Goal: Information Seeking & Learning: Learn about a topic

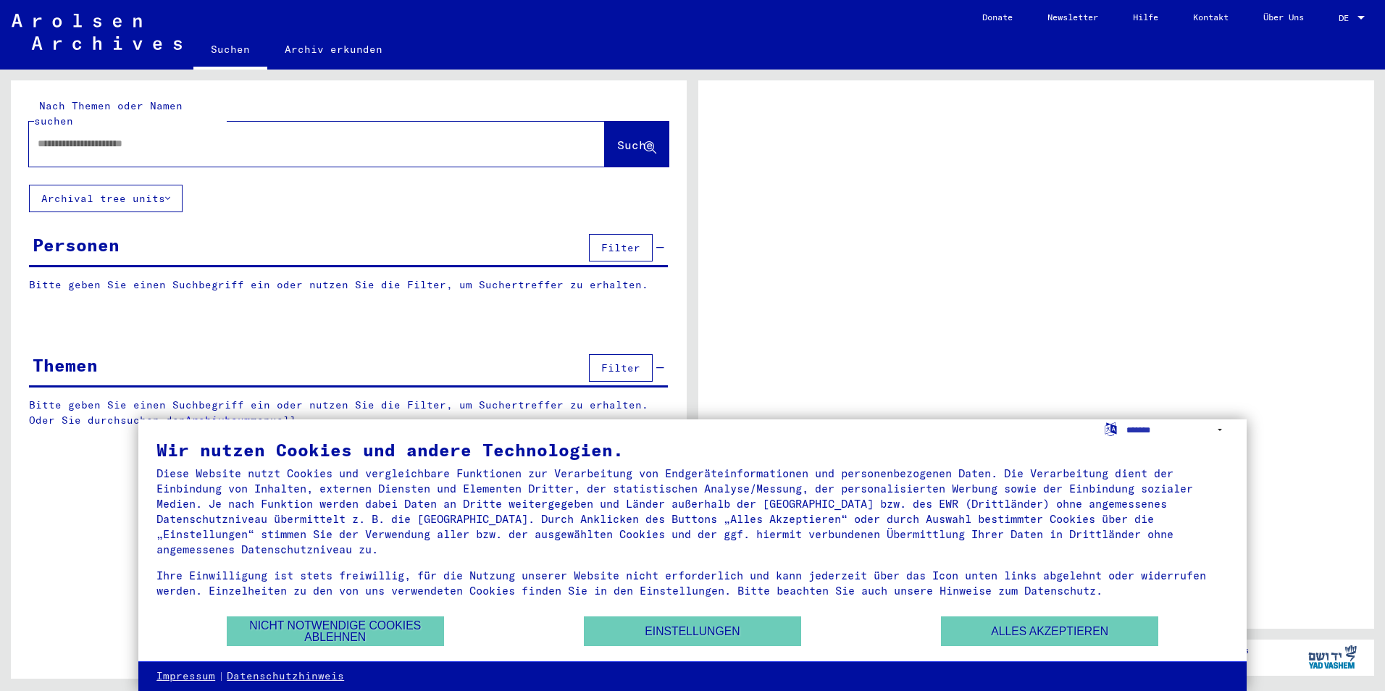
click at [196, 136] on input "text" at bounding box center [304, 143] width 533 height 15
type input "***"
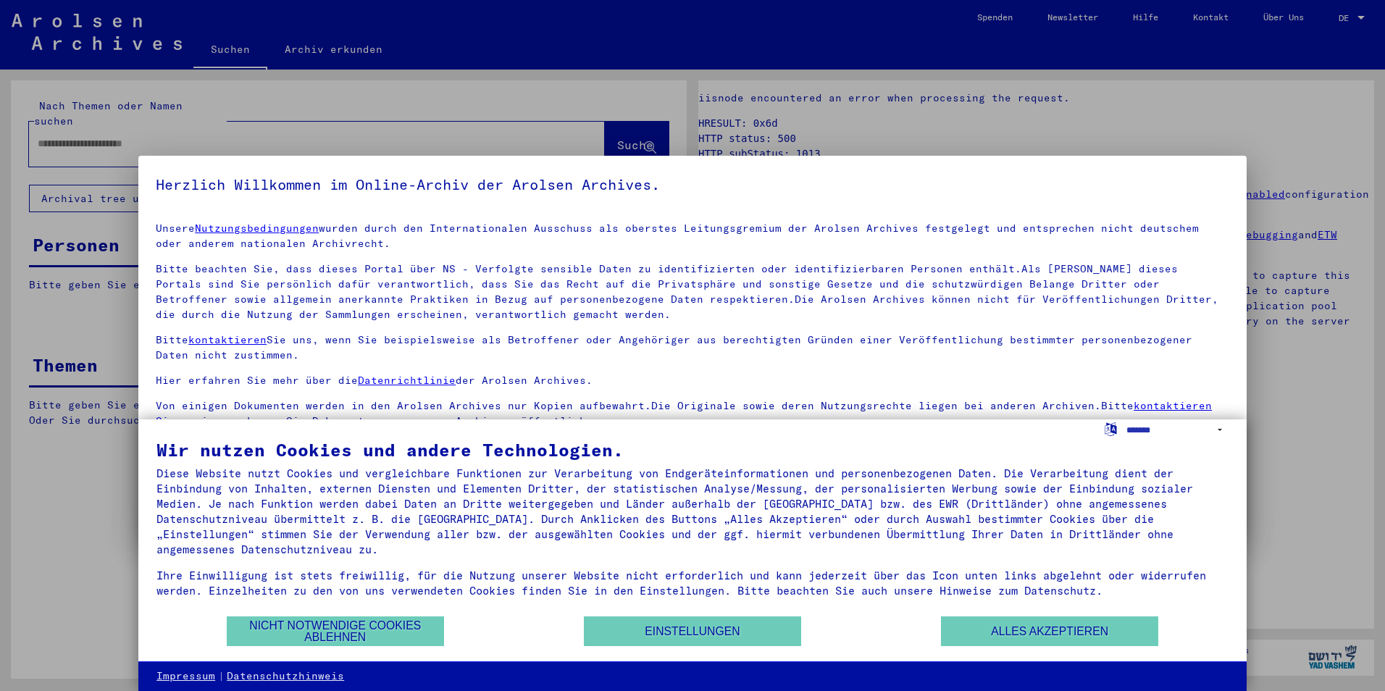
scroll to position [7, 0]
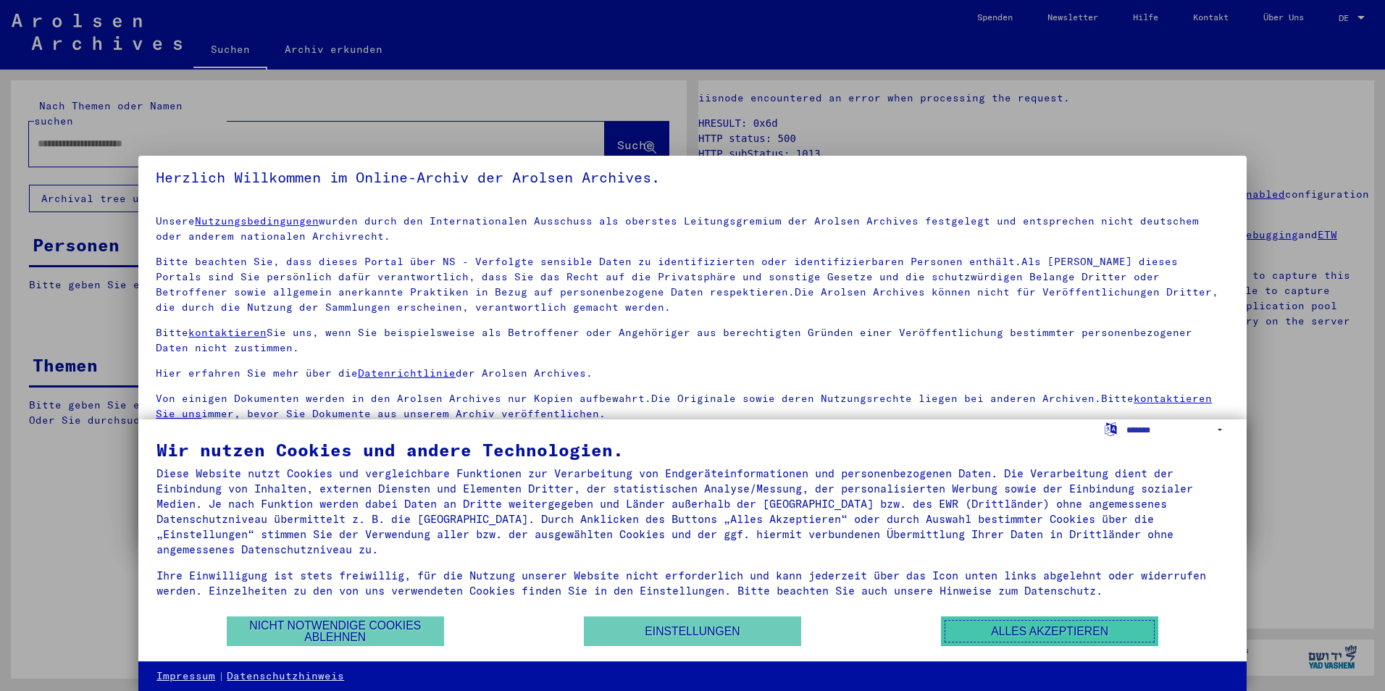
click at [1002, 634] on button "Alles akzeptieren" at bounding box center [1049, 632] width 217 height 30
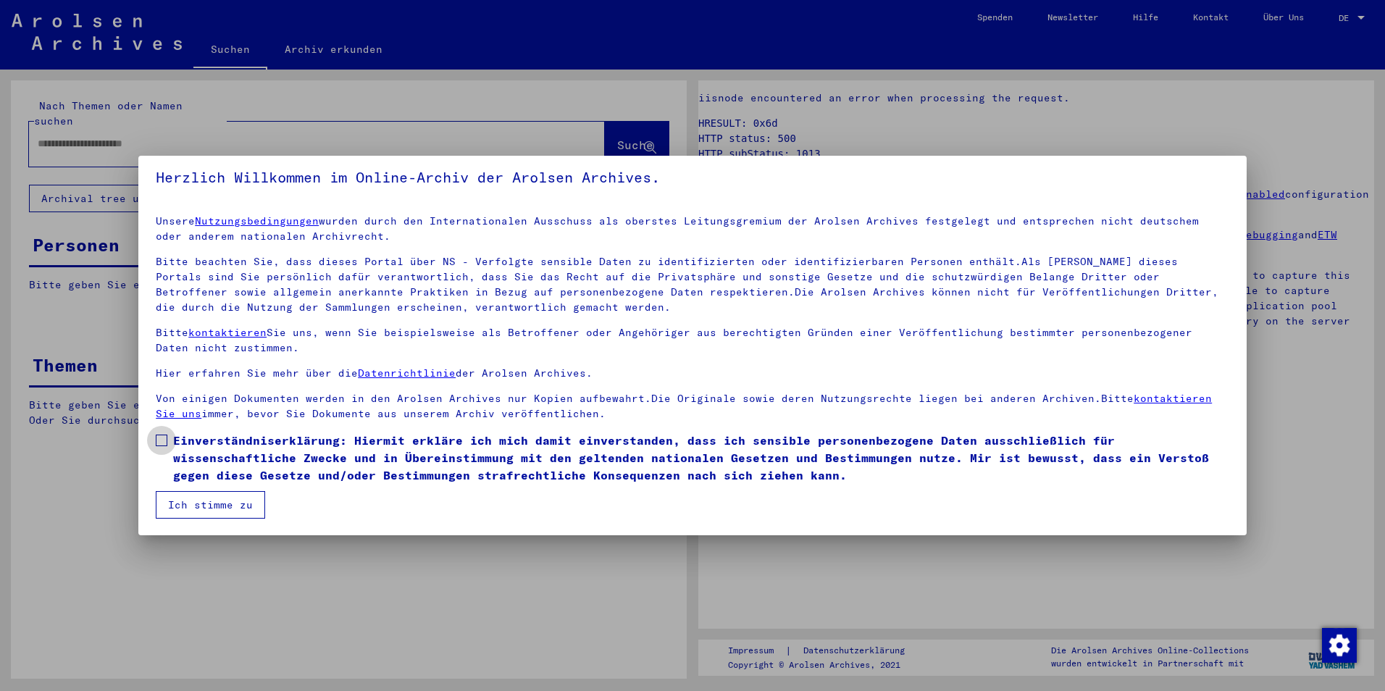
click at [162, 438] on span at bounding box center [162, 441] width 12 height 12
click at [196, 498] on button "Ich stimme zu" at bounding box center [210, 505] width 109 height 28
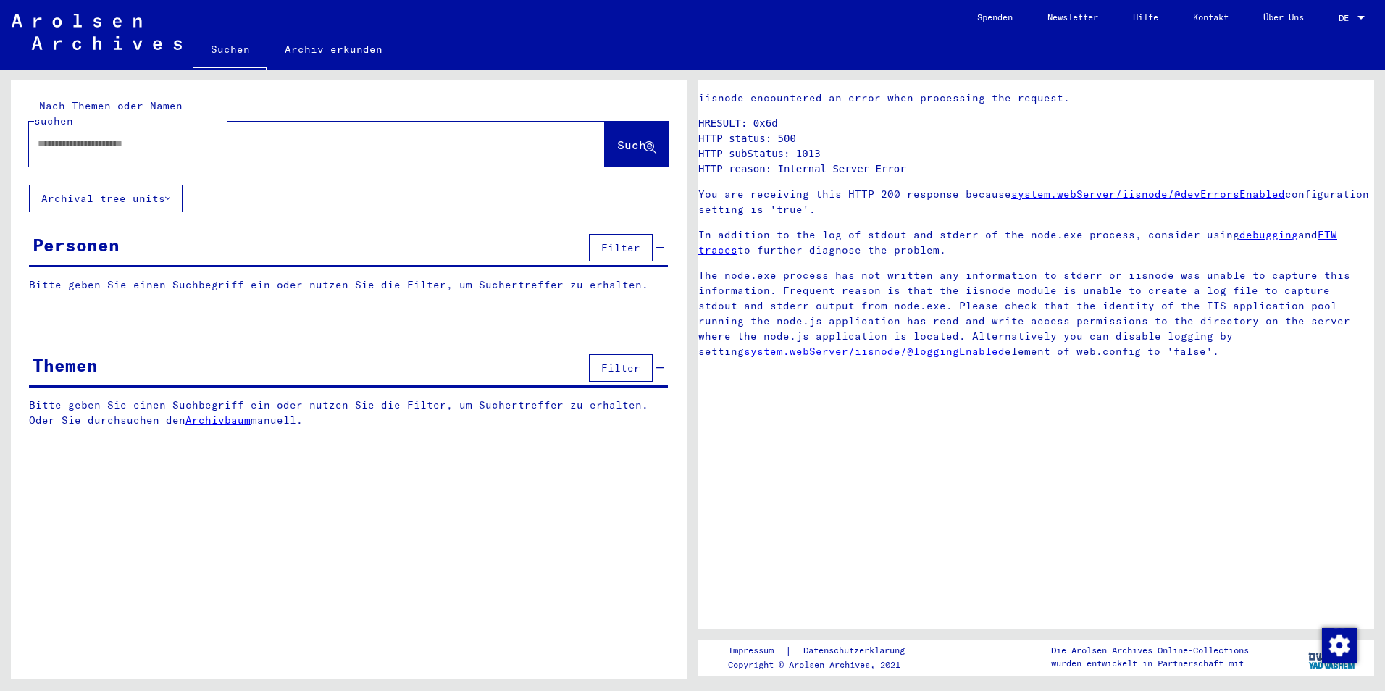
click at [218, 128] on div at bounding box center [299, 144] width 541 height 33
click at [171, 136] on input "text" at bounding box center [304, 143] width 533 height 15
type input "**********"
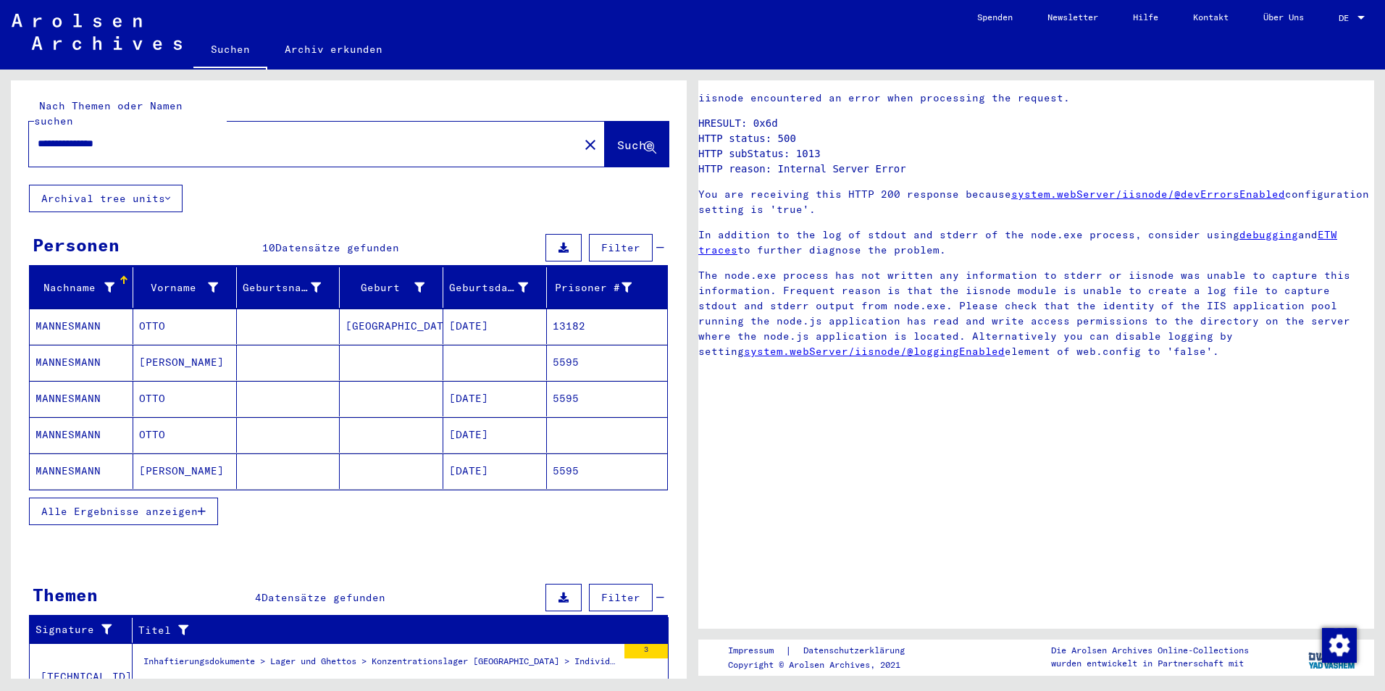
click at [426, 310] on mat-cell "[GEOGRAPHIC_DATA]" at bounding box center [392, 327] width 104 height 36
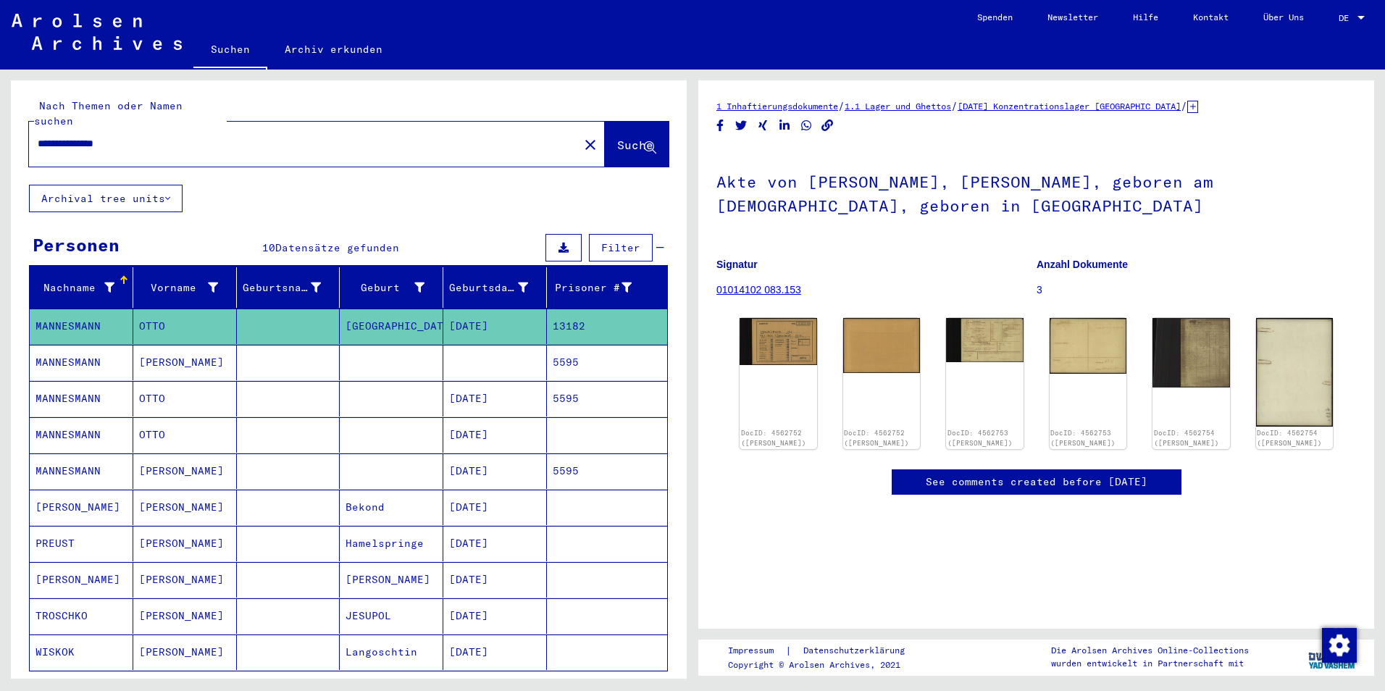
click at [481, 383] on mat-cell "[DATE]" at bounding box center [495, 399] width 104 height 36
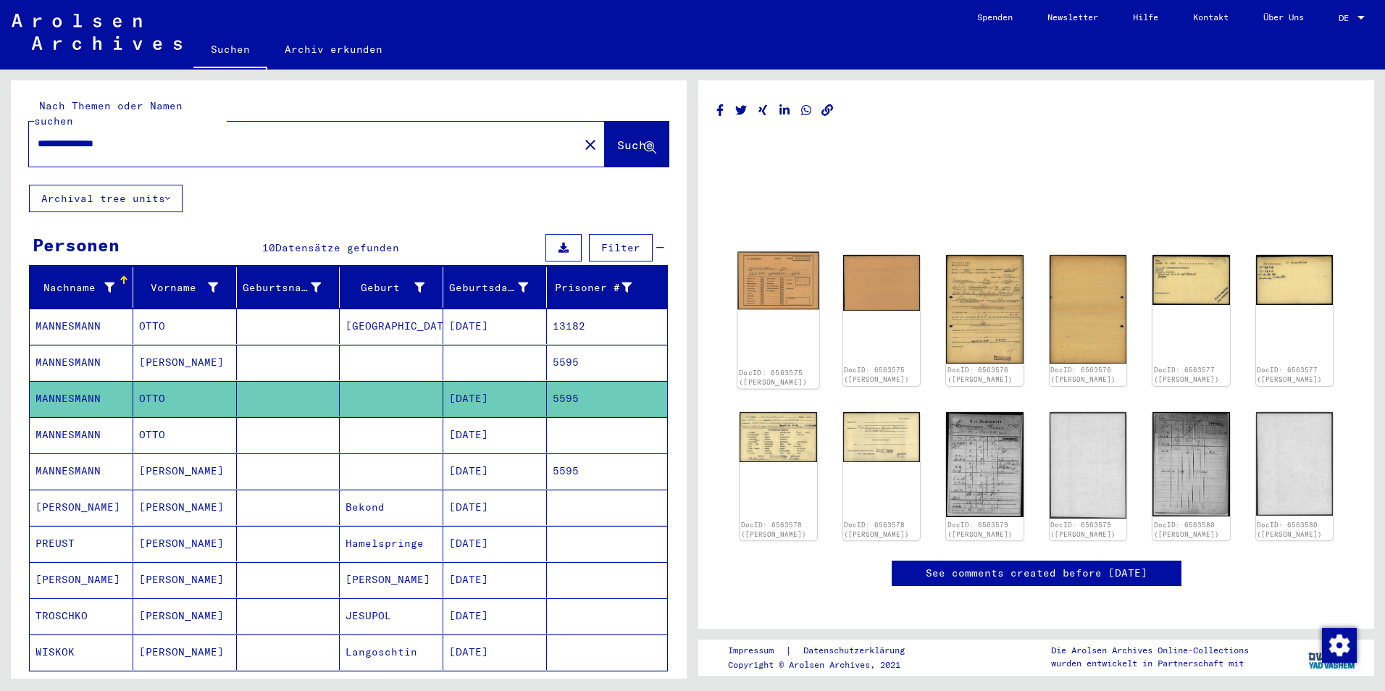
click at [775, 288] on img at bounding box center [778, 281] width 81 height 58
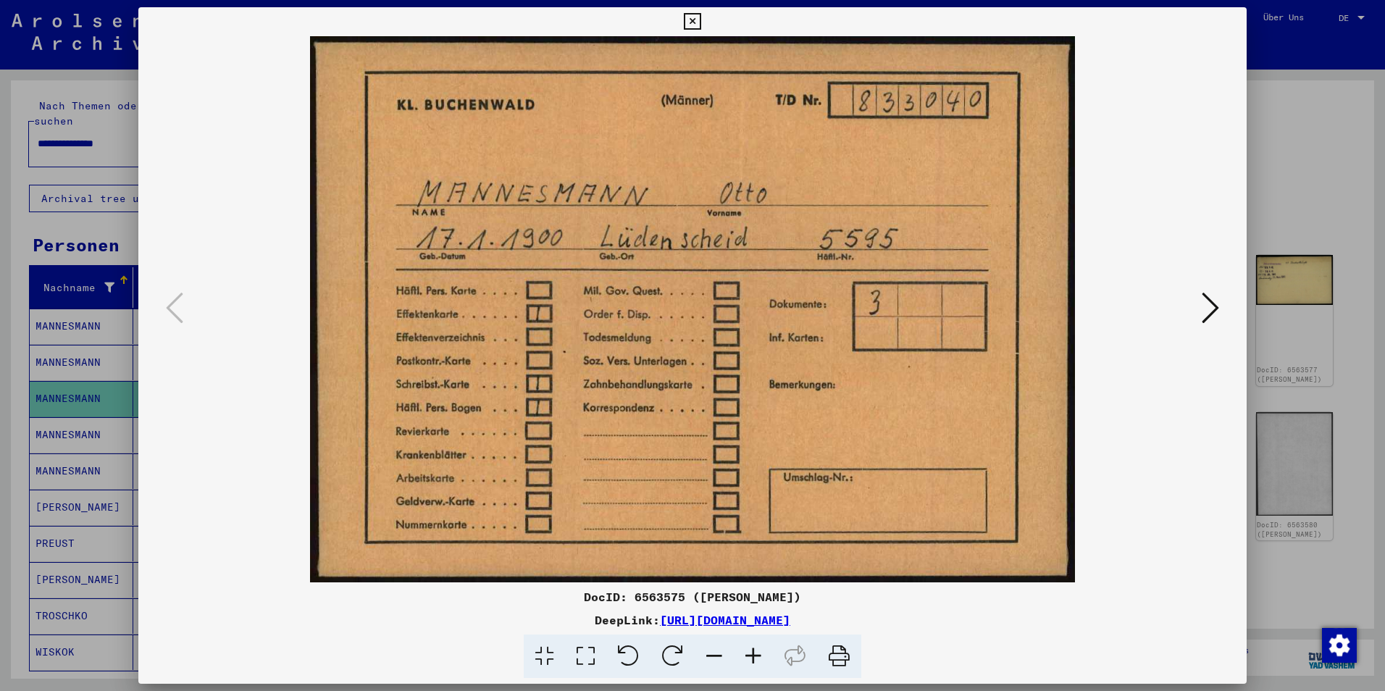
click at [1204, 309] on icon at bounding box center [1210, 308] width 17 height 35
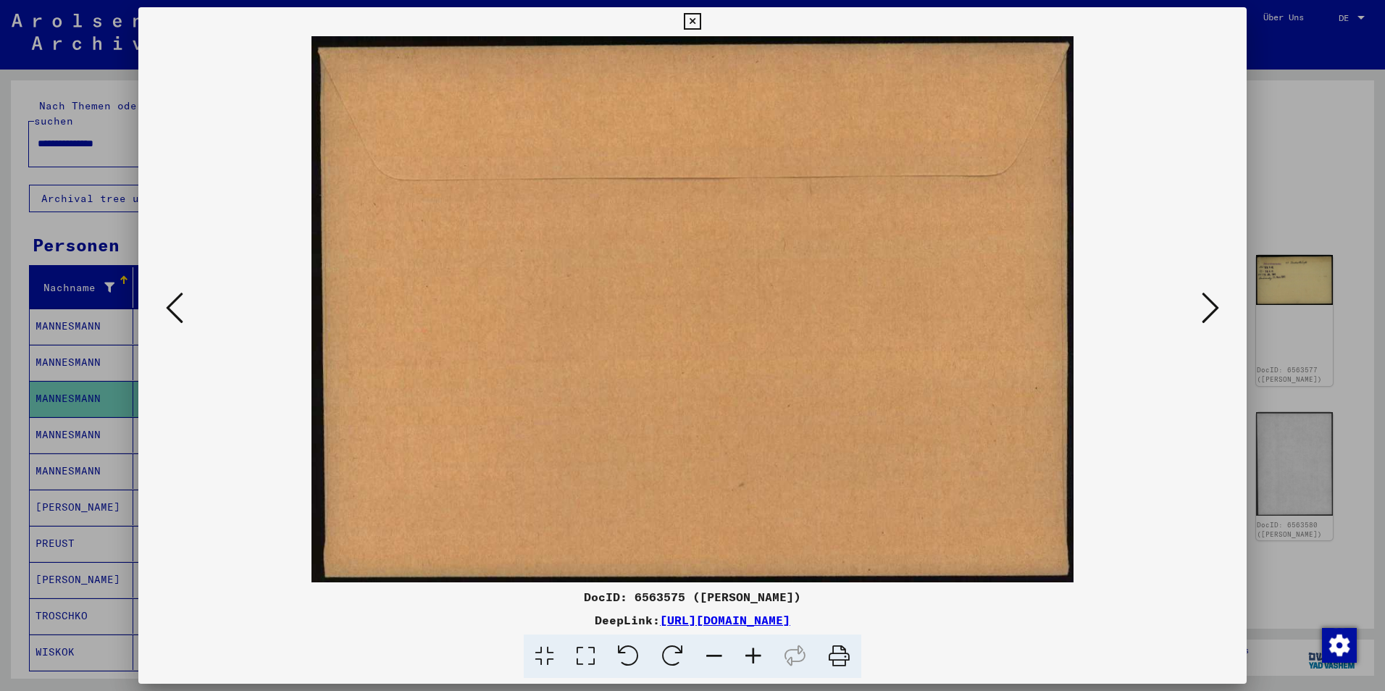
click at [1204, 309] on icon at bounding box center [1210, 308] width 17 height 35
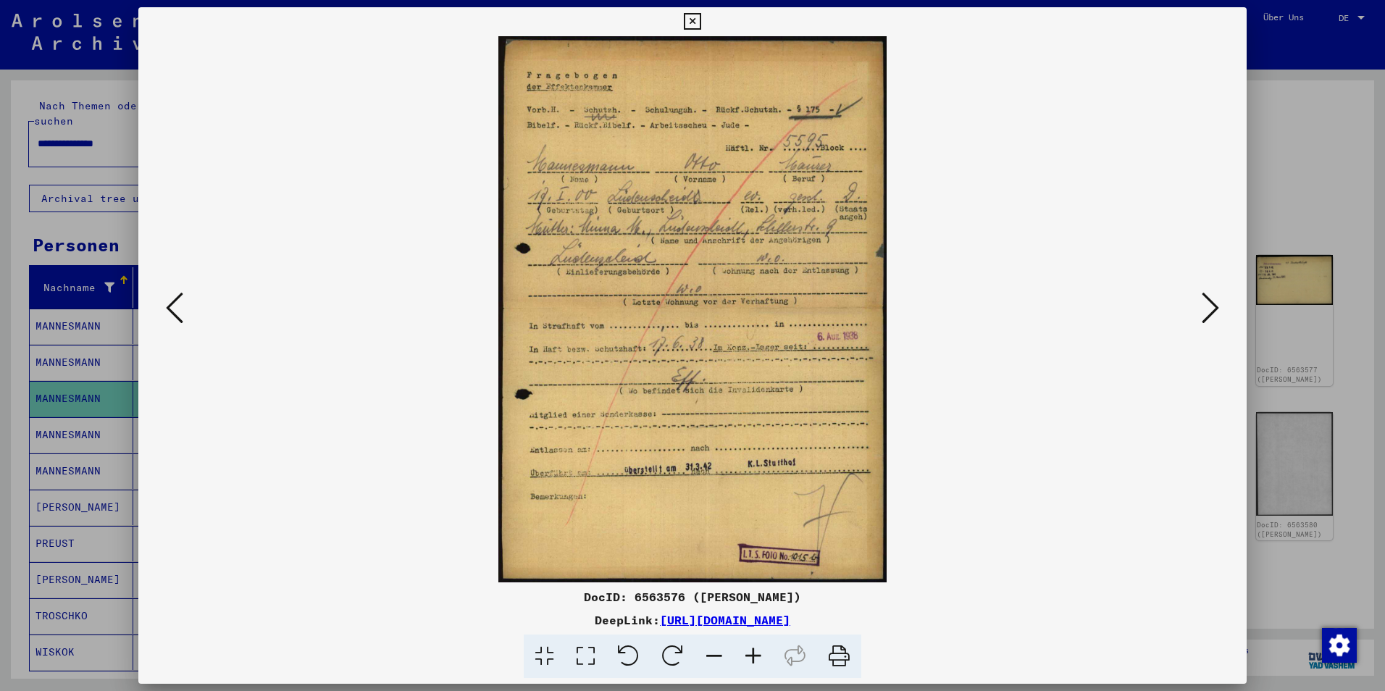
click at [1204, 309] on icon at bounding box center [1210, 308] width 17 height 35
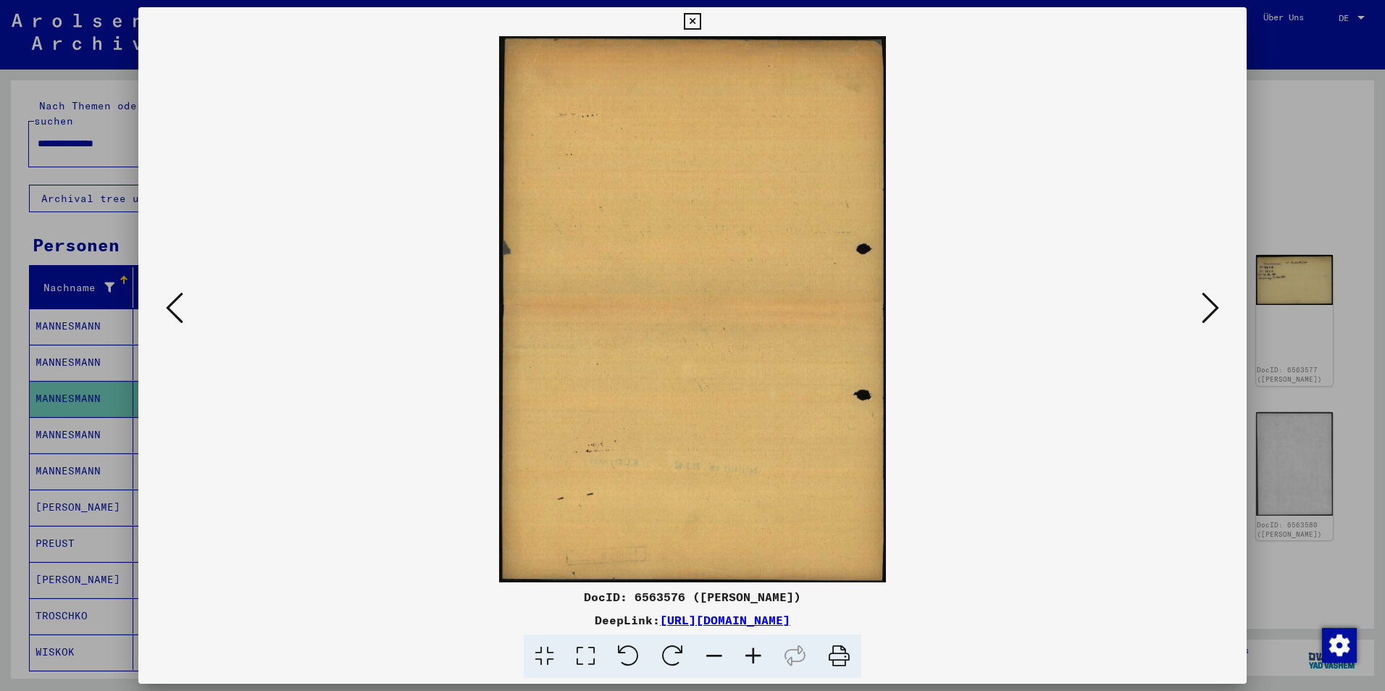
click at [1204, 309] on icon at bounding box center [1210, 308] width 17 height 35
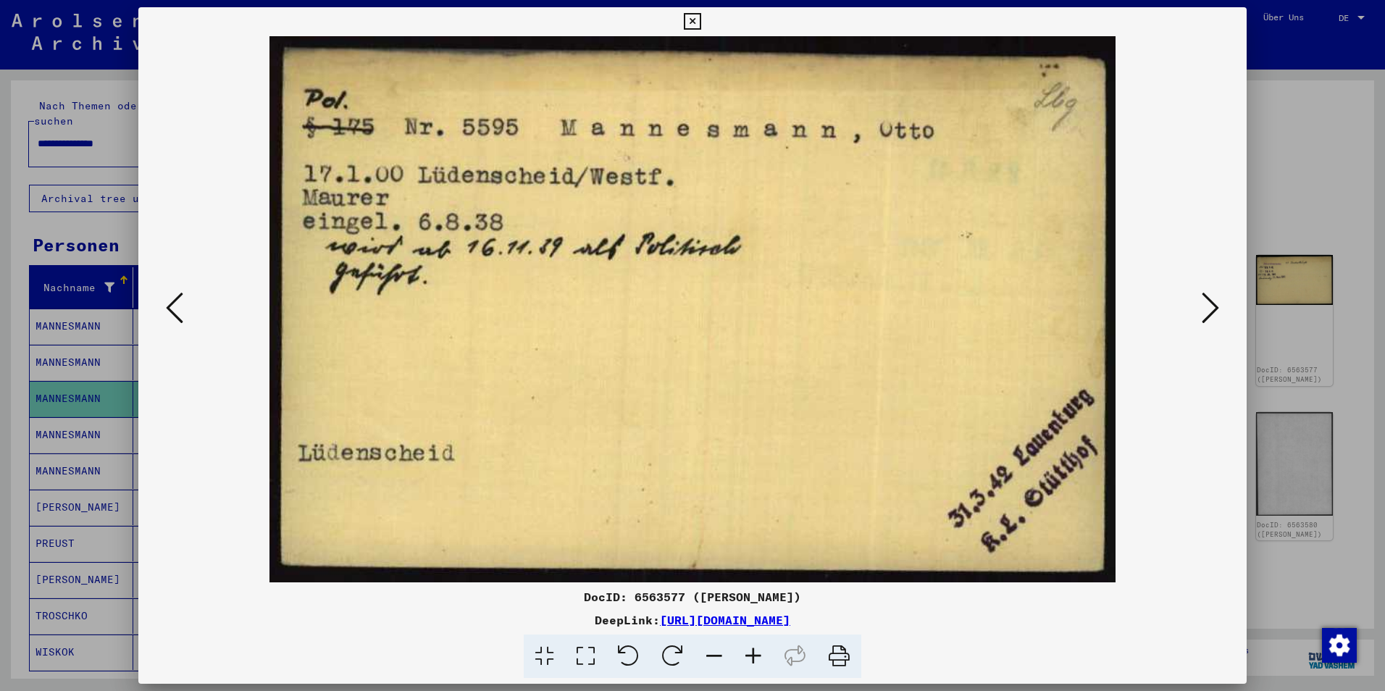
click at [1204, 309] on icon at bounding box center [1210, 308] width 17 height 35
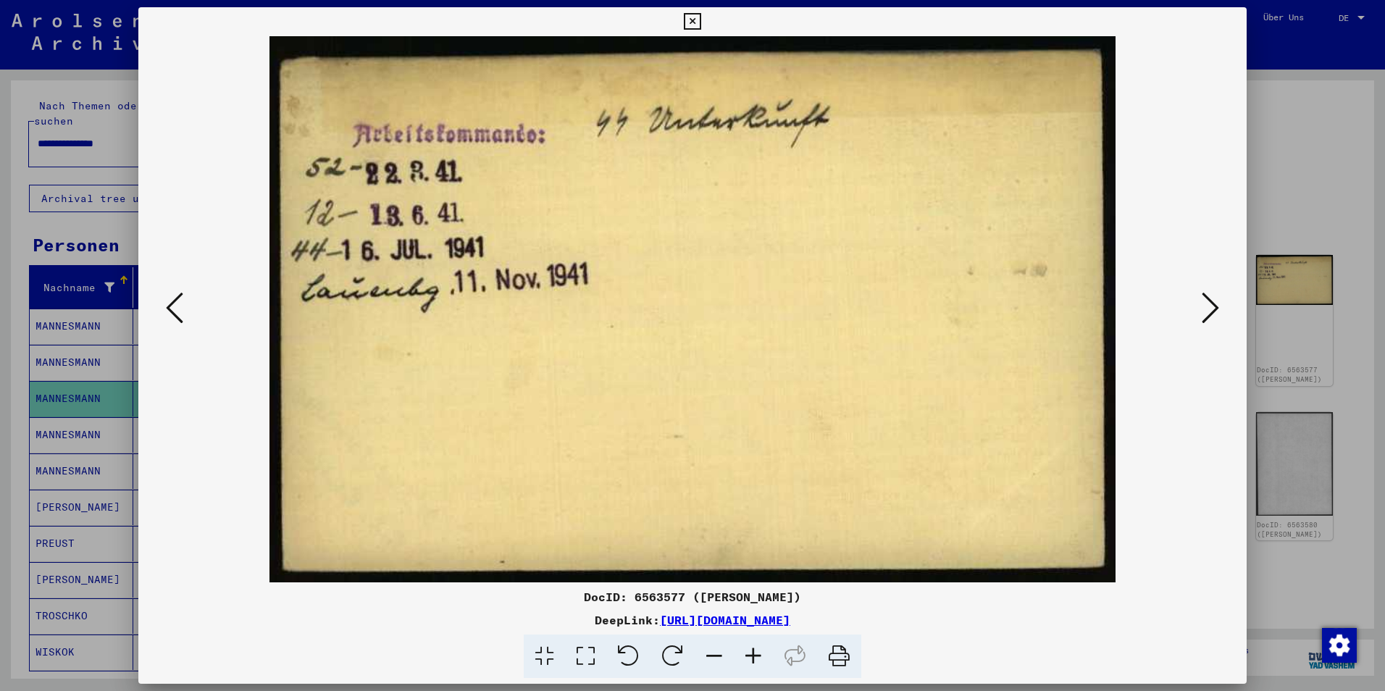
click at [1204, 309] on icon at bounding box center [1210, 308] width 17 height 35
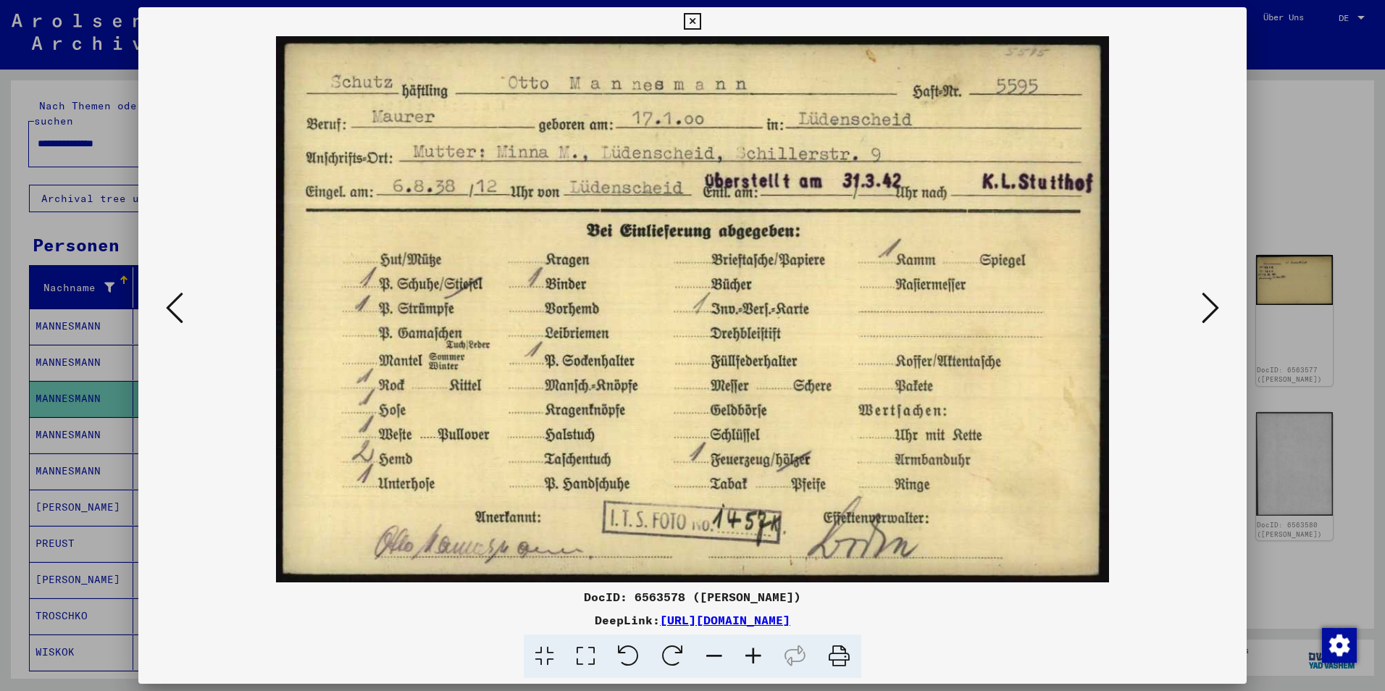
click at [1204, 309] on icon at bounding box center [1210, 308] width 17 height 35
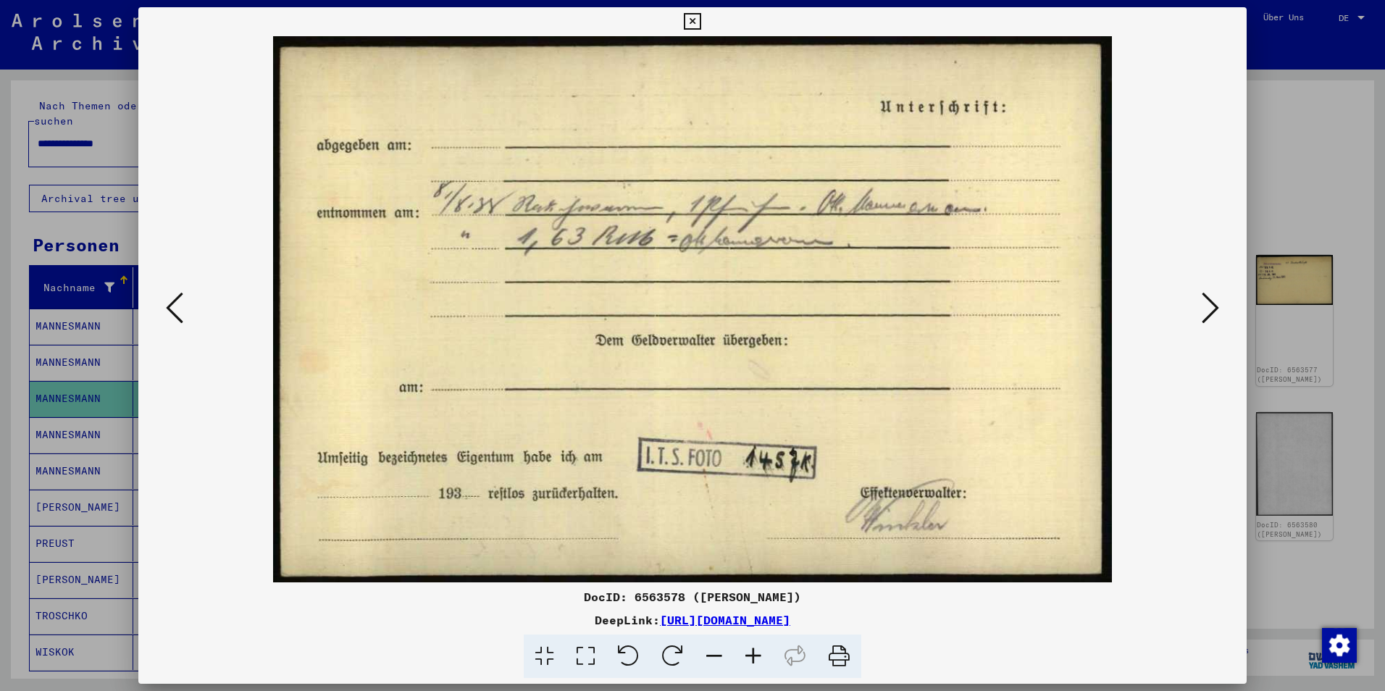
click at [1204, 309] on icon at bounding box center [1210, 308] width 17 height 35
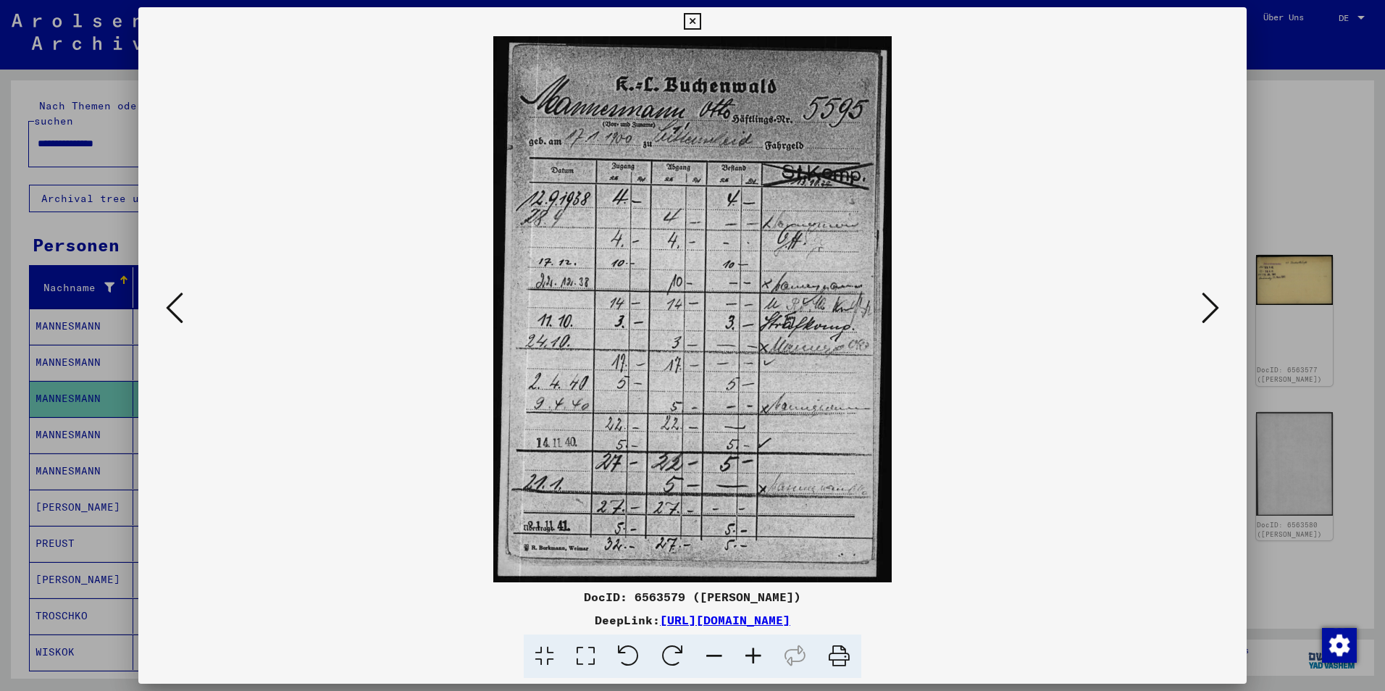
click at [1204, 309] on icon at bounding box center [1210, 308] width 17 height 35
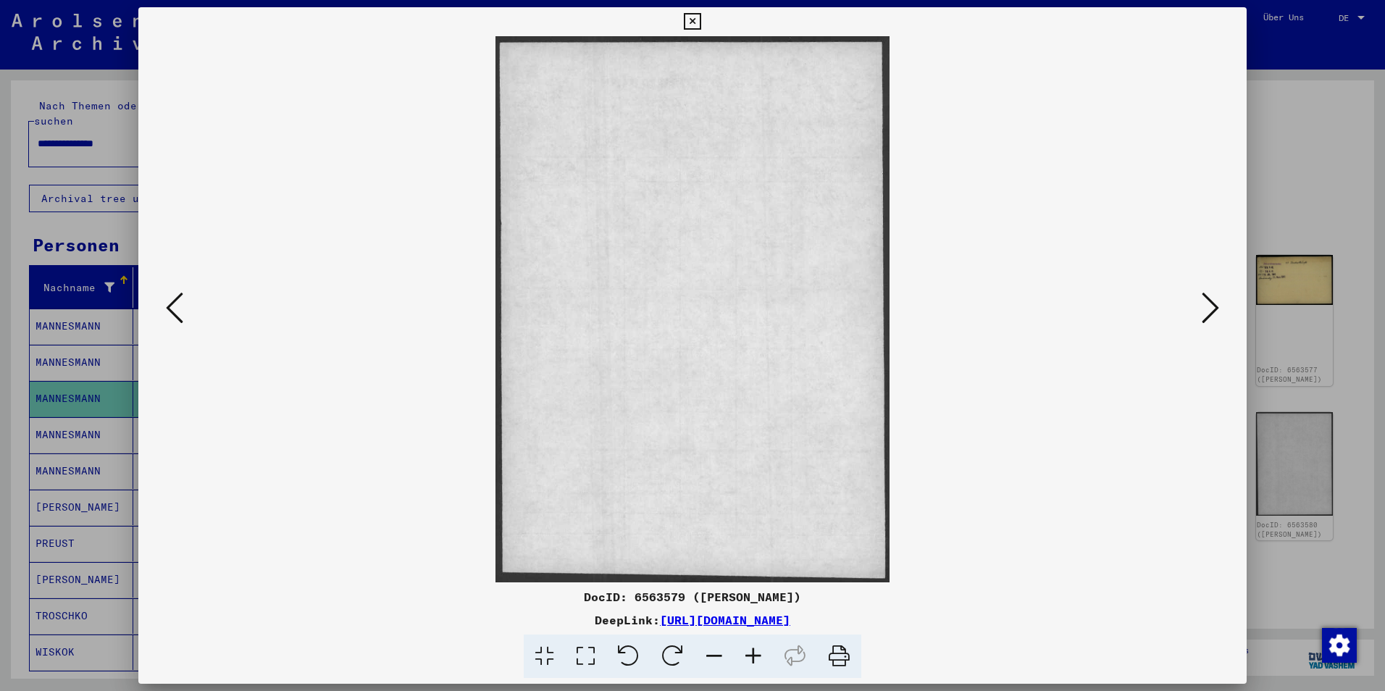
click at [1204, 309] on icon at bounding box center [1210, 308] width 17 height 35
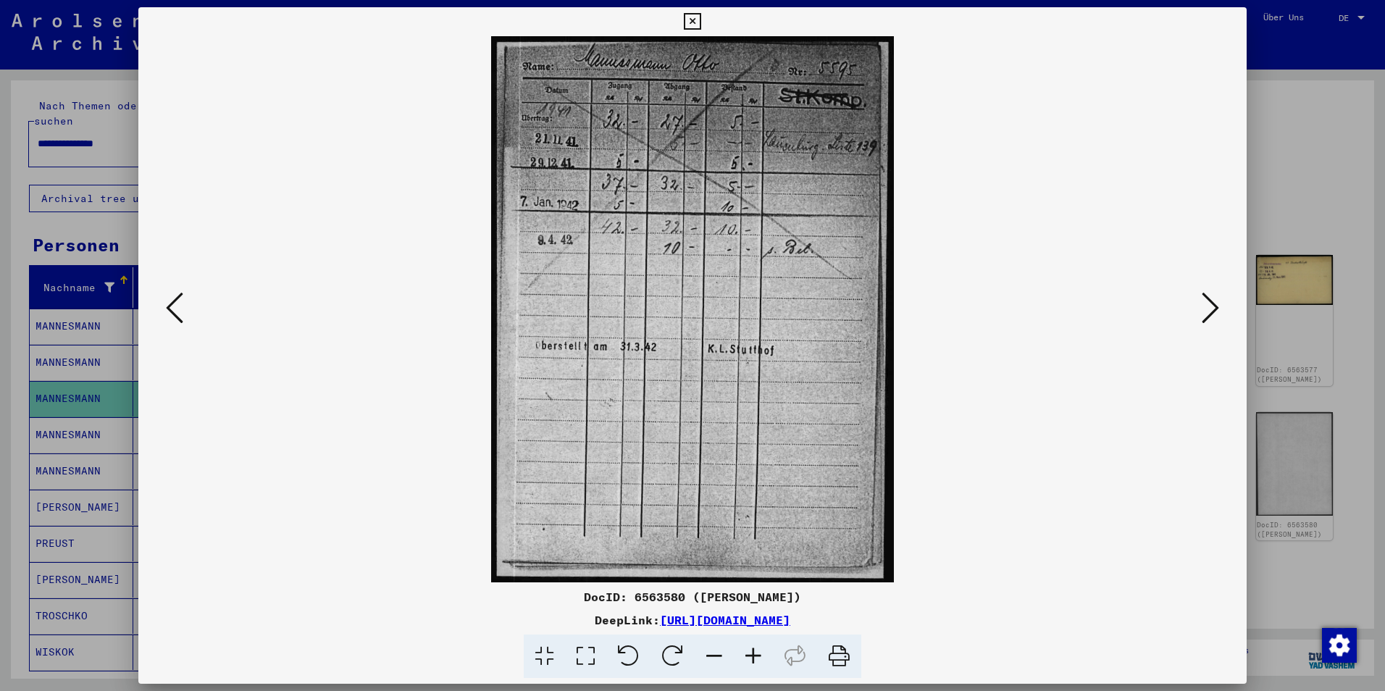
click at [1204, 309] on icon at bounding box center [1210, 308] width 17 height 35
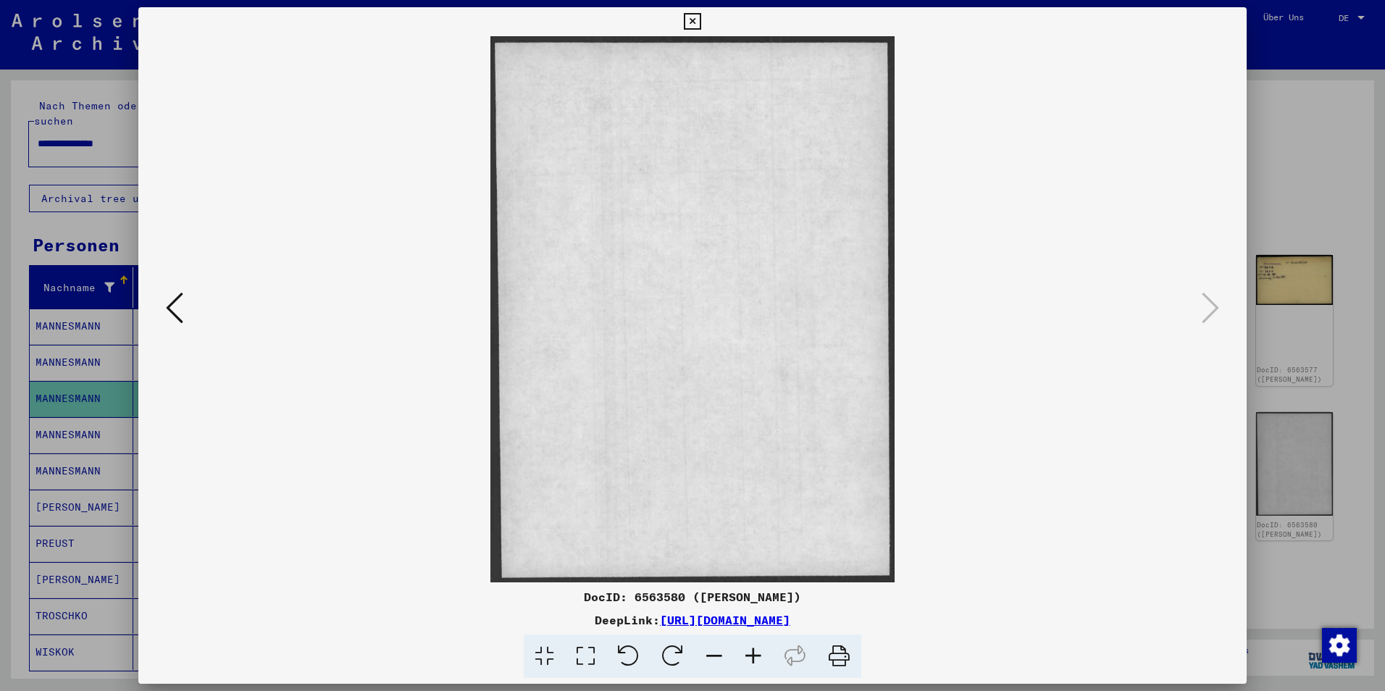
click at [690, 21] on icon at bounding box center [692, 21] width 17 height 17
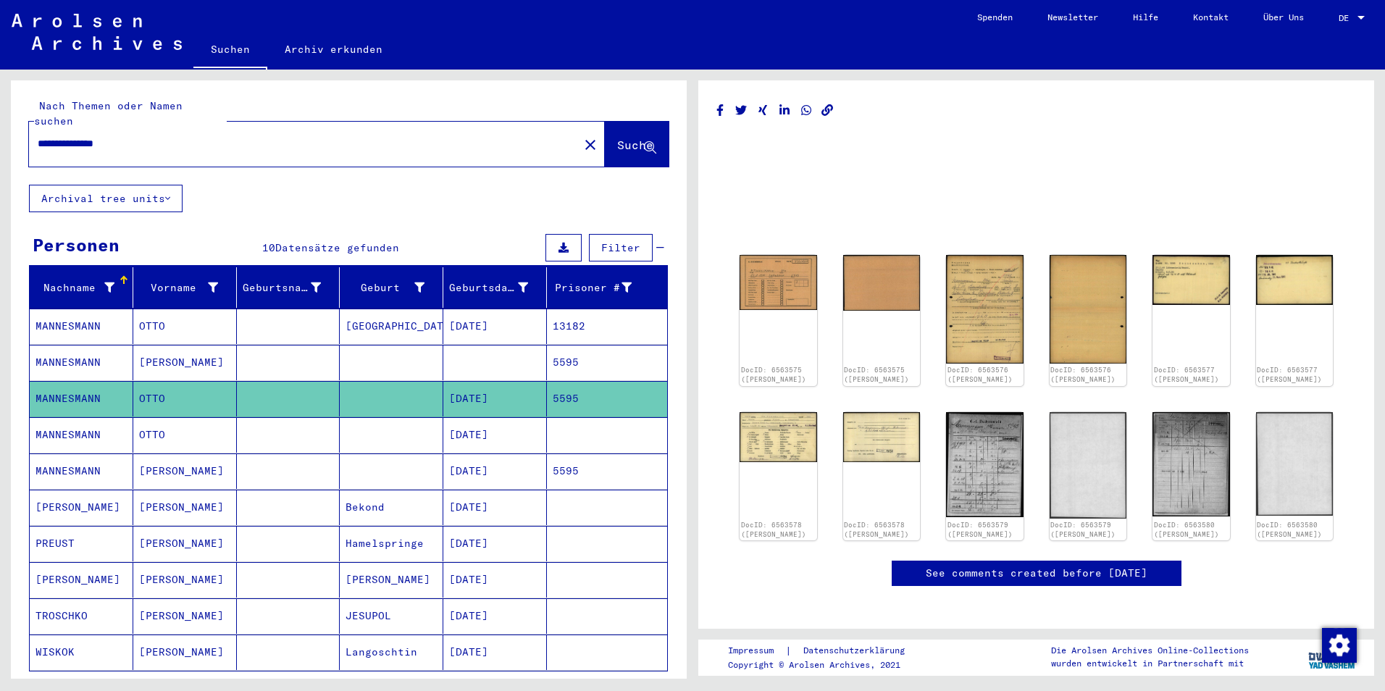
click at [471, 420] on mat-cell "[DATE]" at bounding box center [495, 435] width 104 height 36
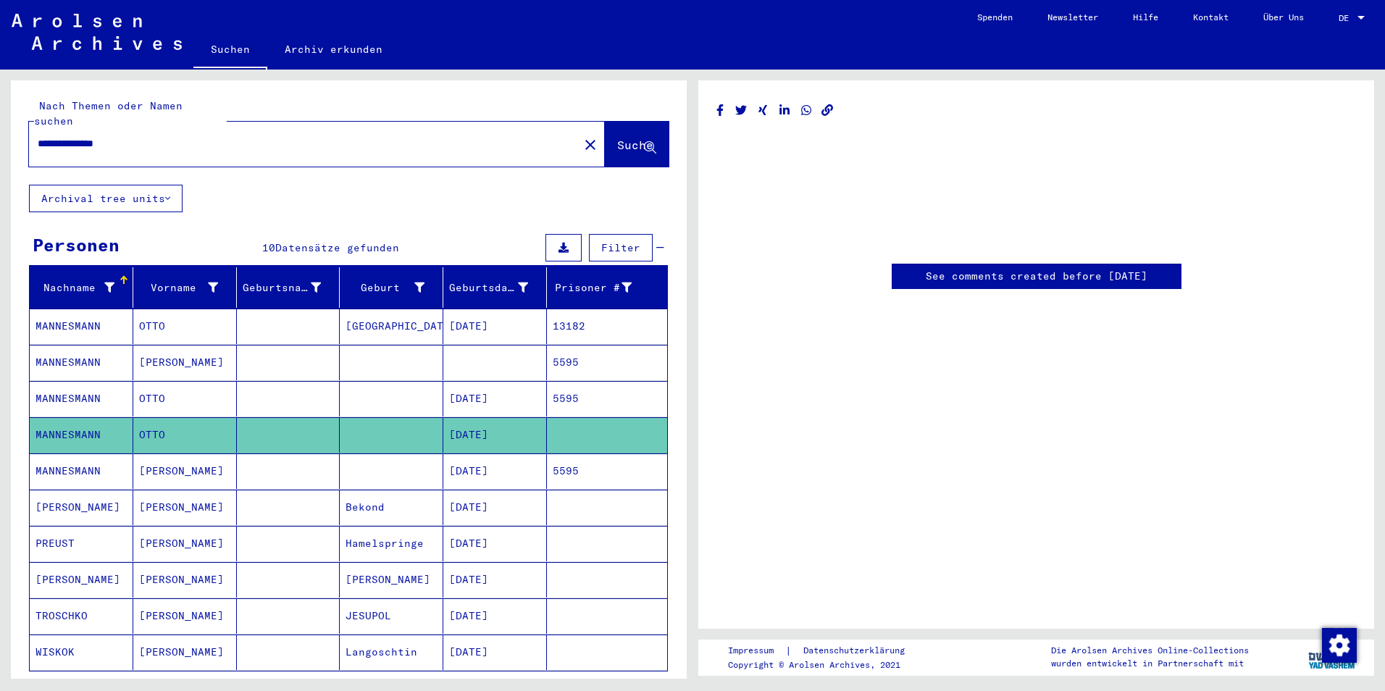
click at [480, 456] on mat-cell "[DATE]" at bounding box center [495, 472] width 104 height 36
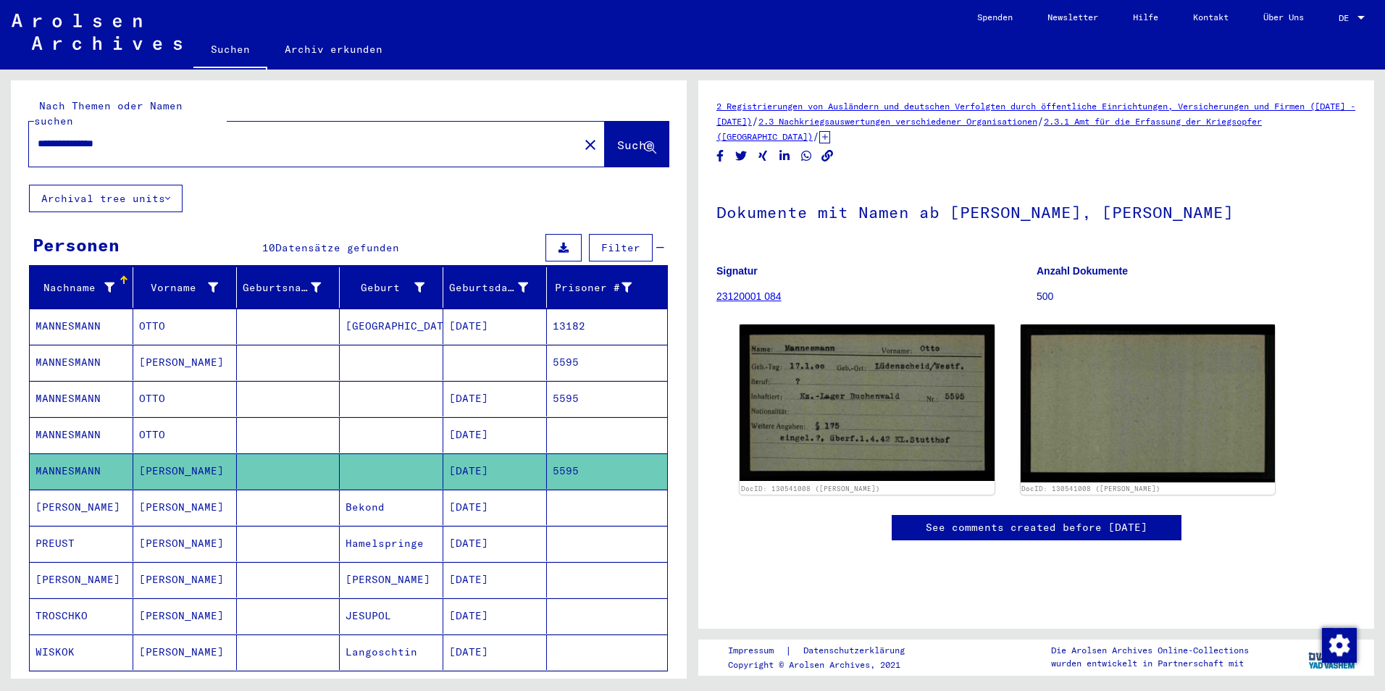
click at [556, 349] on mat-cell "5595" at bounding box center [607, 363] width 120 height 36
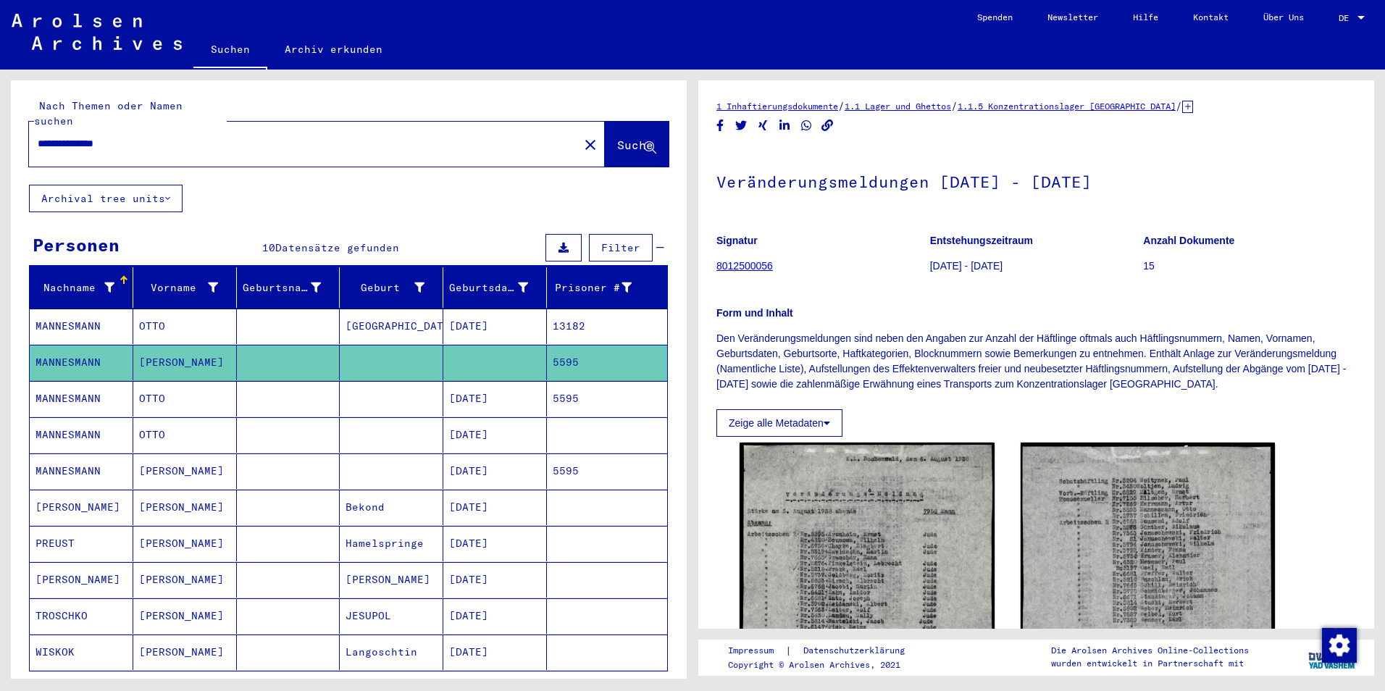
click at [488, 385] on mat-cell "[DATE]" at bounding box center [495, 399] width 104 height 36
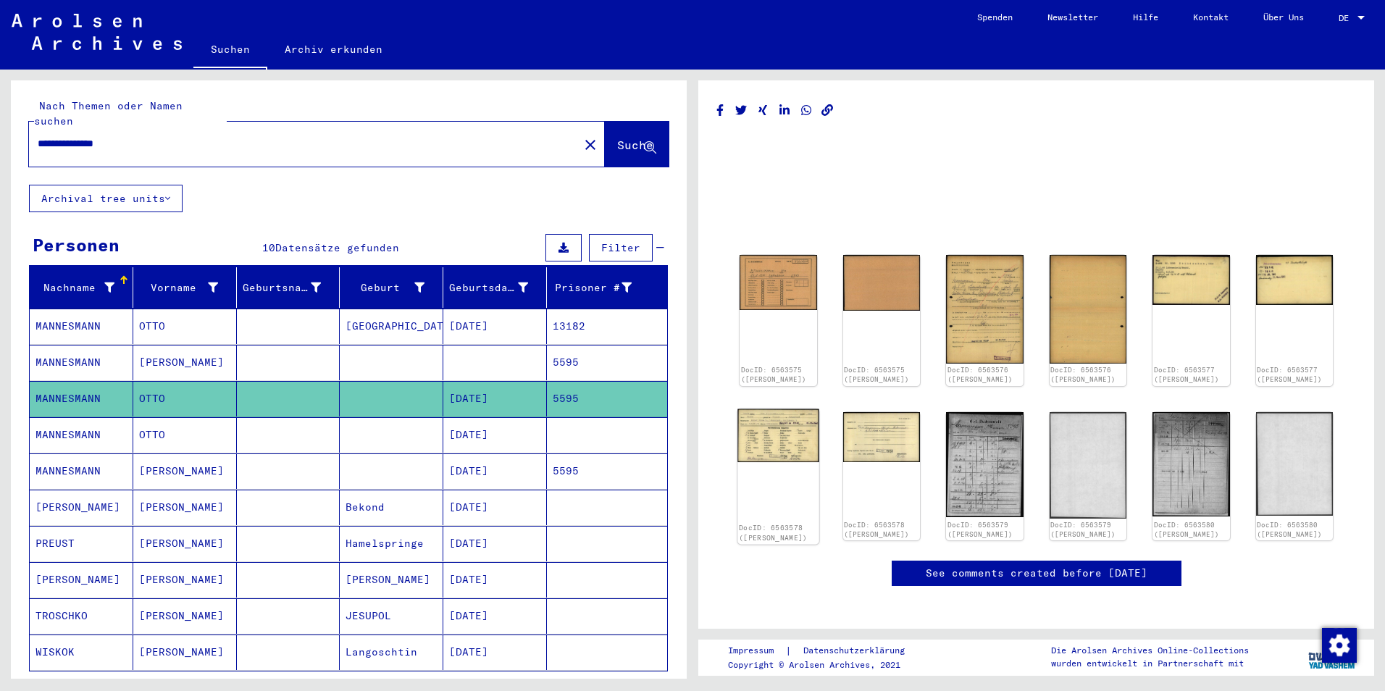
click at [788, 433] on img at bounding box center [778, 435] width 81 height 53
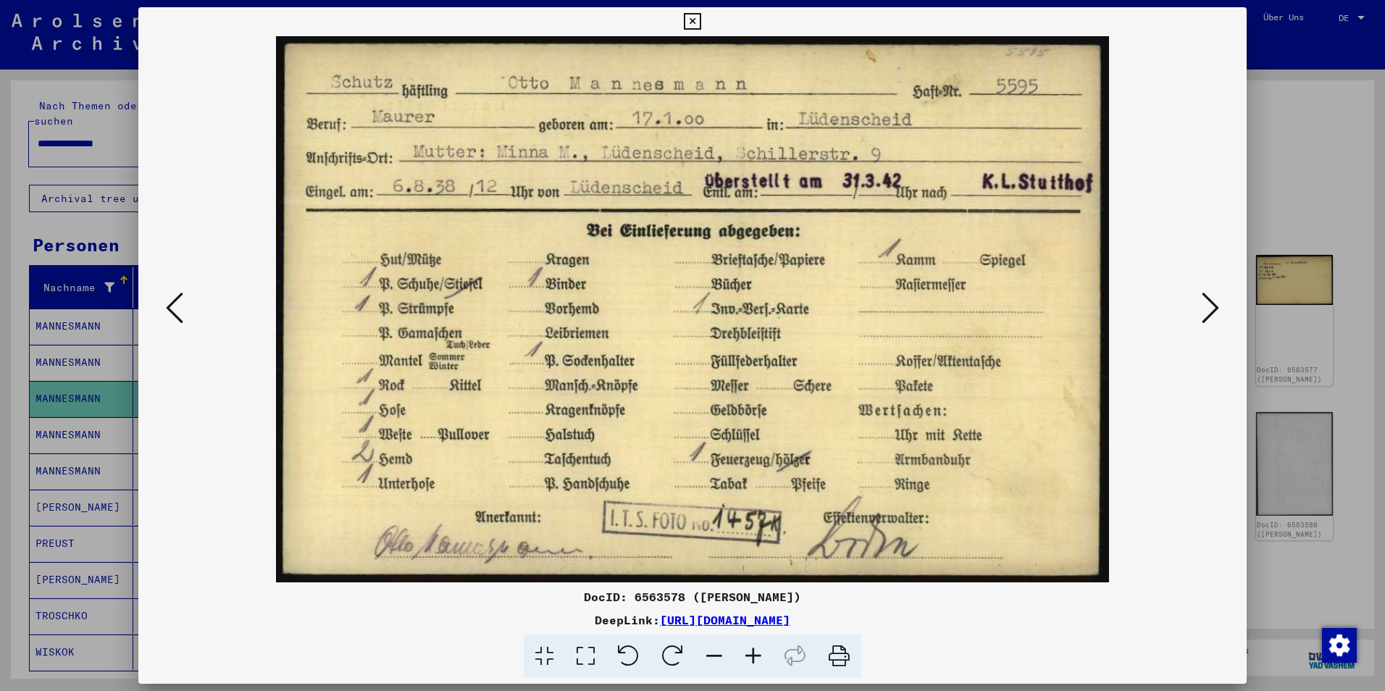
click at [177, 307] on icon at bounding box center [174, 308] width 17 height 35
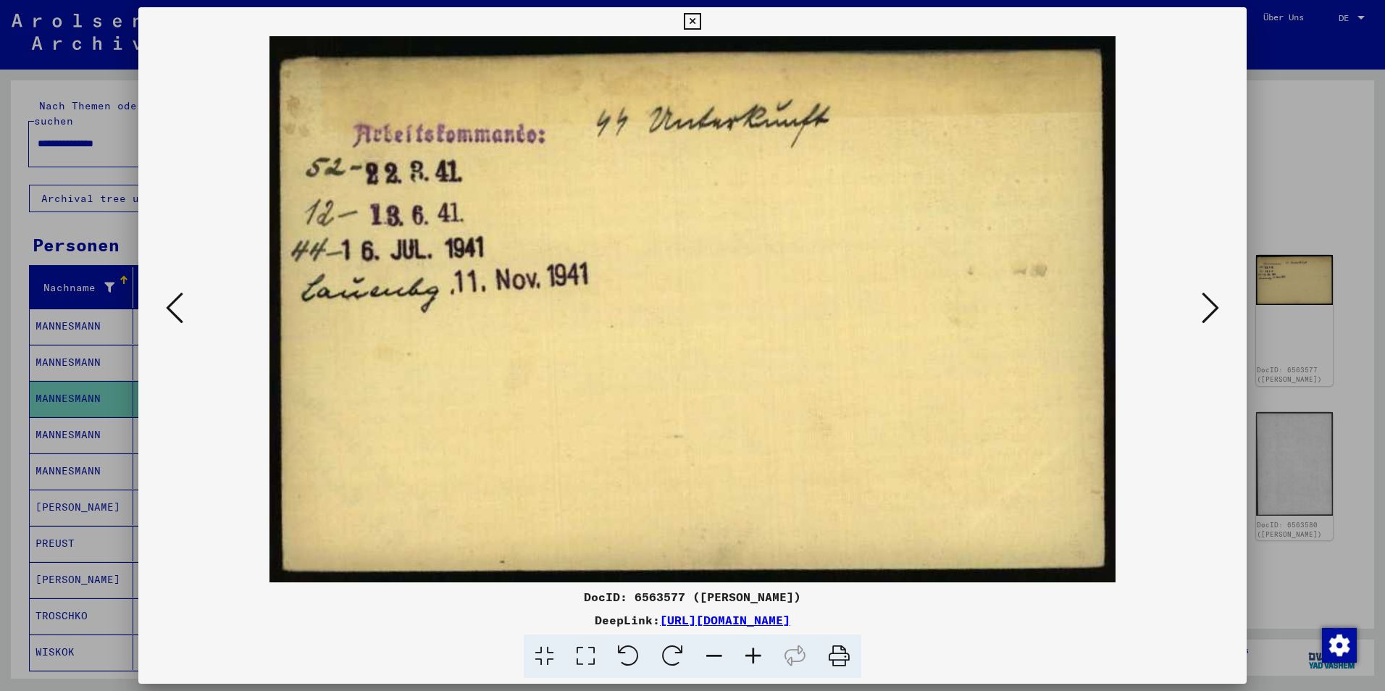
click at [177, 307] on icon at bounding box center [174, 308] width 17 height 35
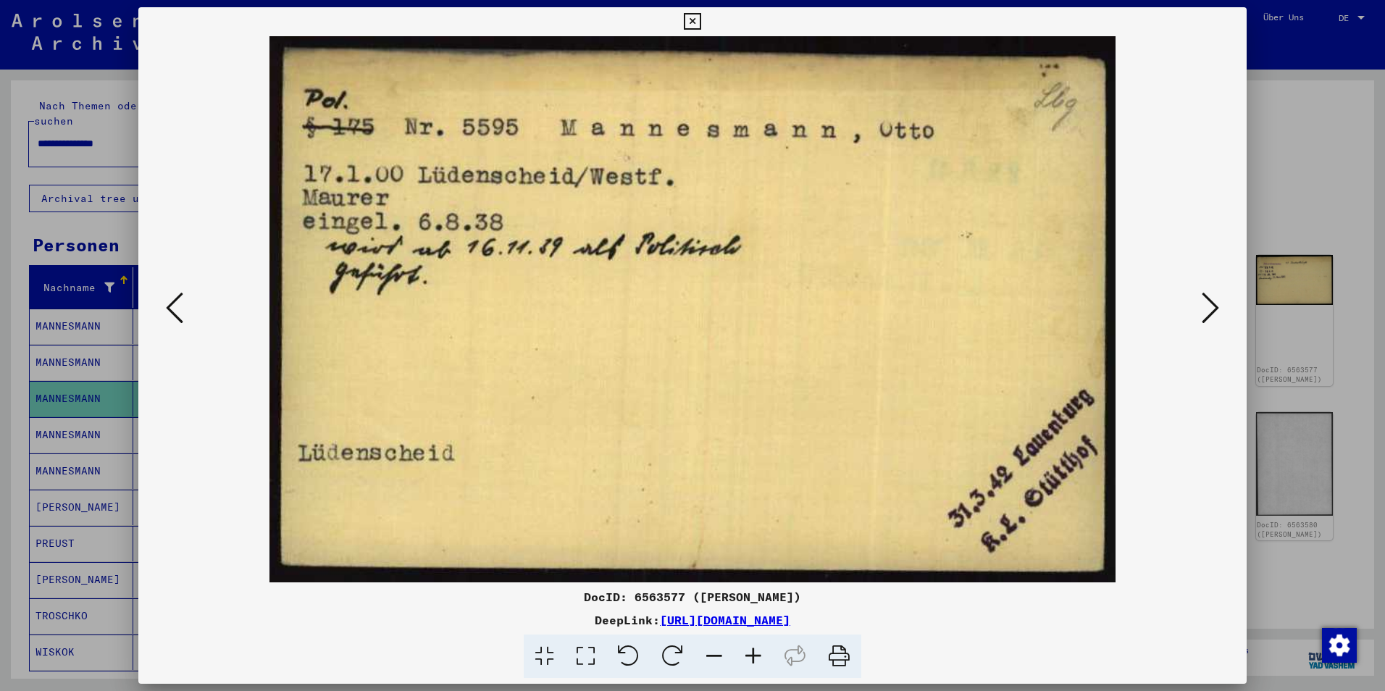
click at [177, 307] on icon at bounding box center [174, 308] width 17 height 35
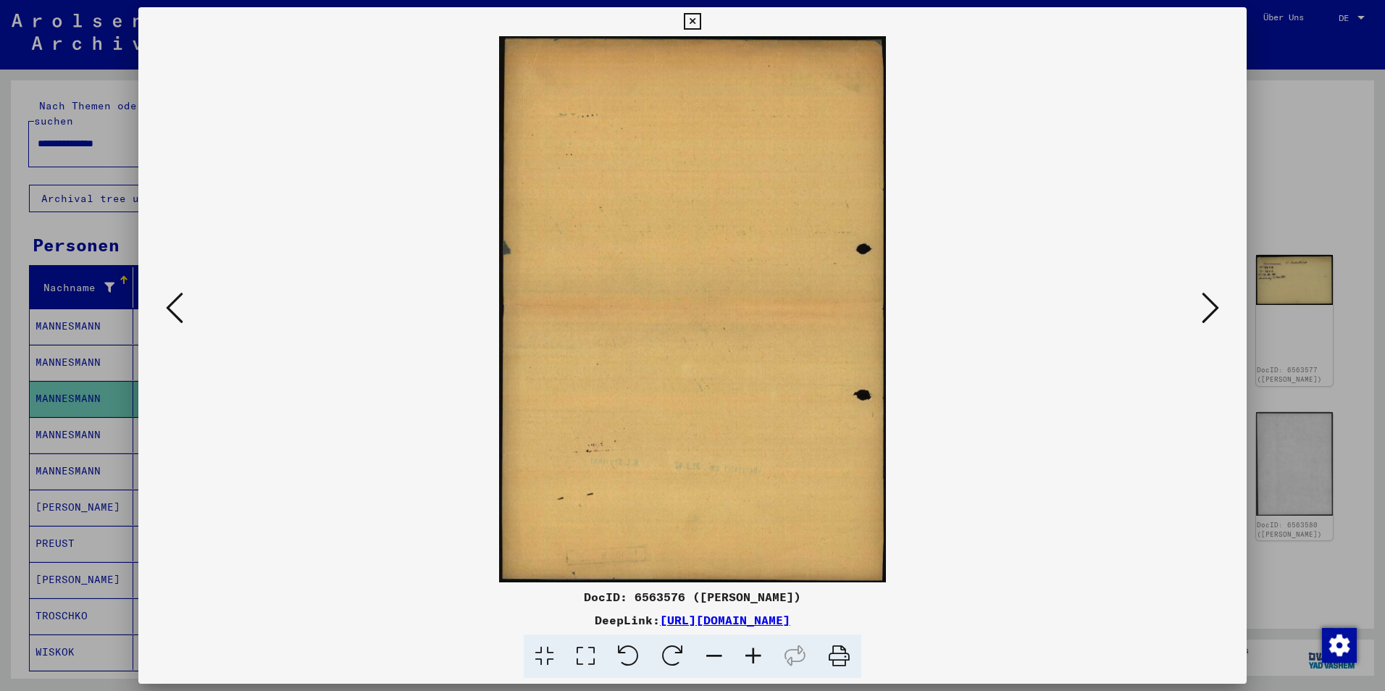
click at [177, 307] on icon at bounding box center [174, 308] width 17 height 35
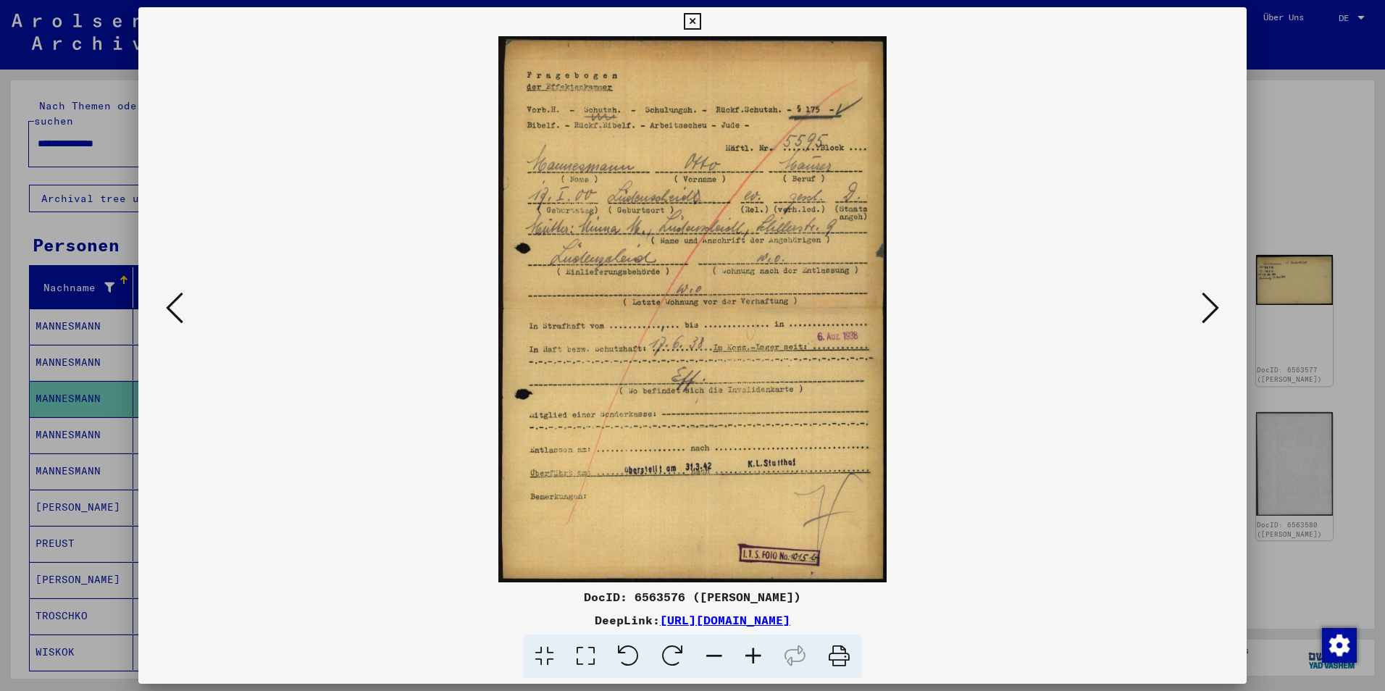
click at [177, 307] on icon at bounding box center [174, 308] width 17 height 35
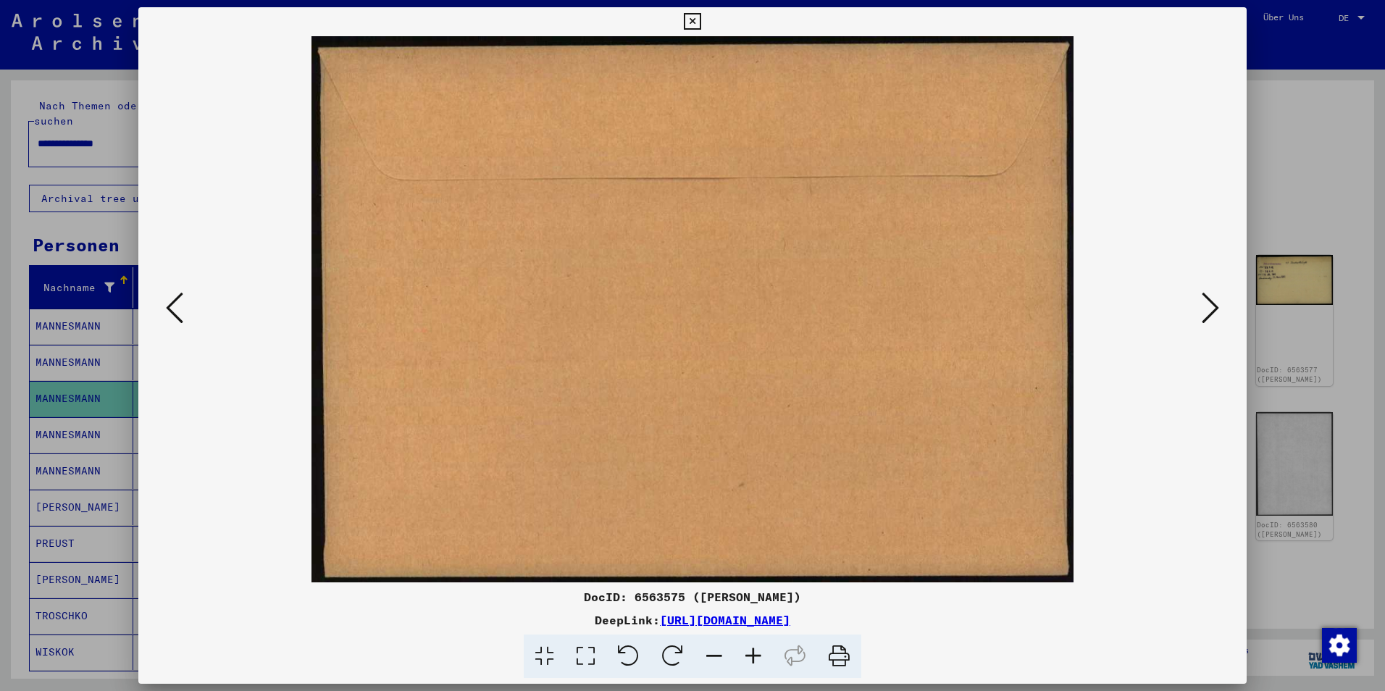
click at [177, 307] on icon at bounding box center [174, 308] width 17 height 35
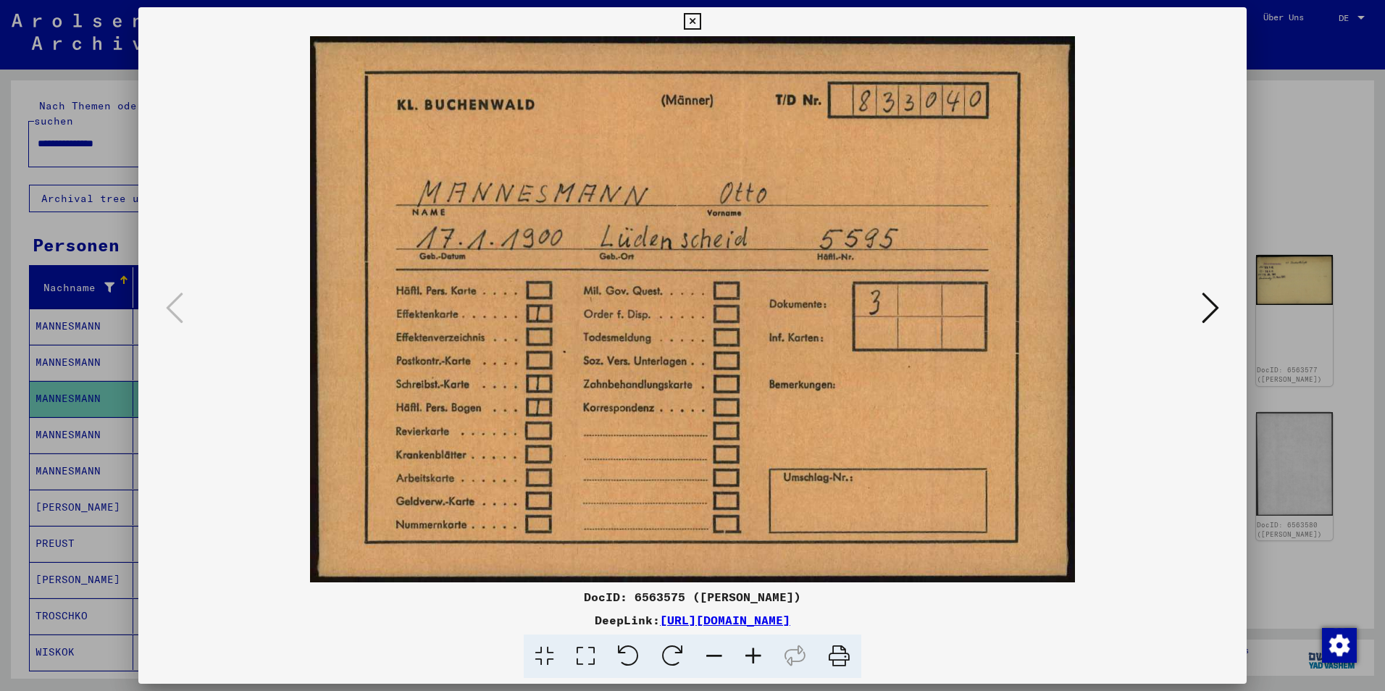
click at [1202, 300] on icon at bounding box center [1210, 308] width 17 height 35
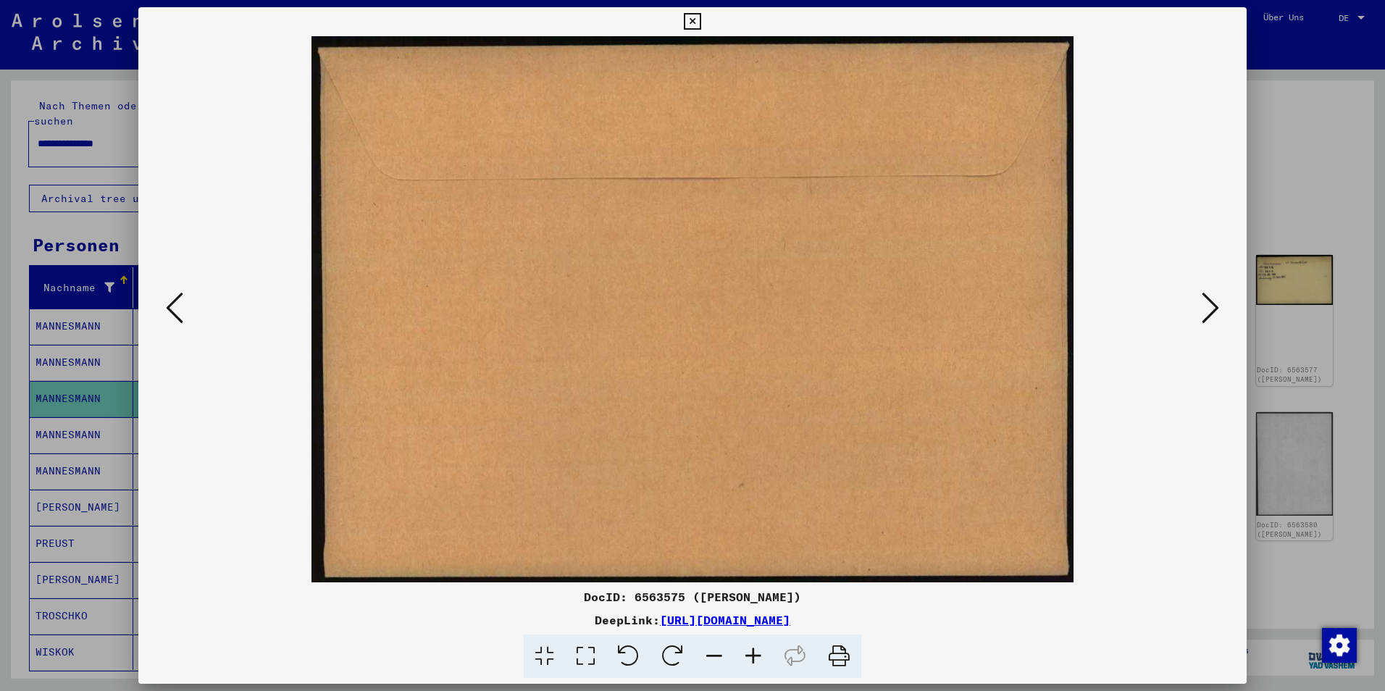
click at [1202, 300] on icon at bounding box center [1210, 308] width 17 height 35
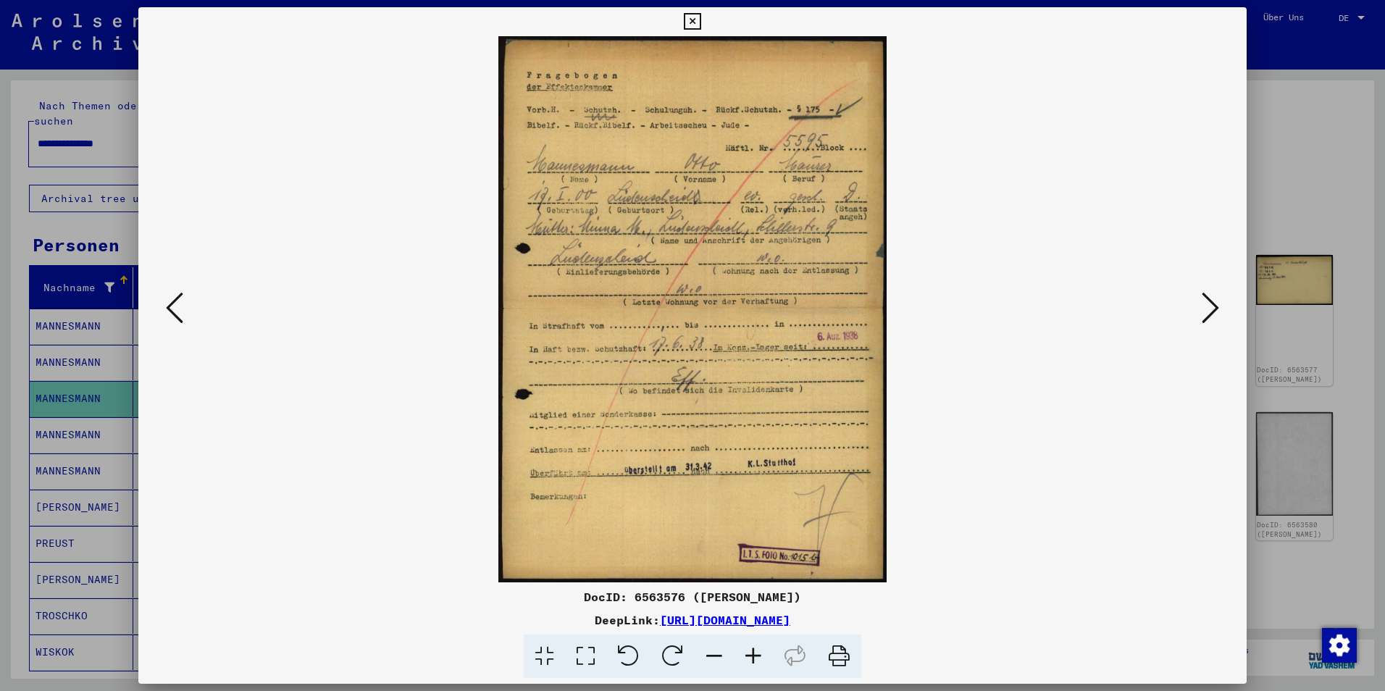
click at [1202, 300] on icon at bounding box center [1210, 308] width 17 height 35
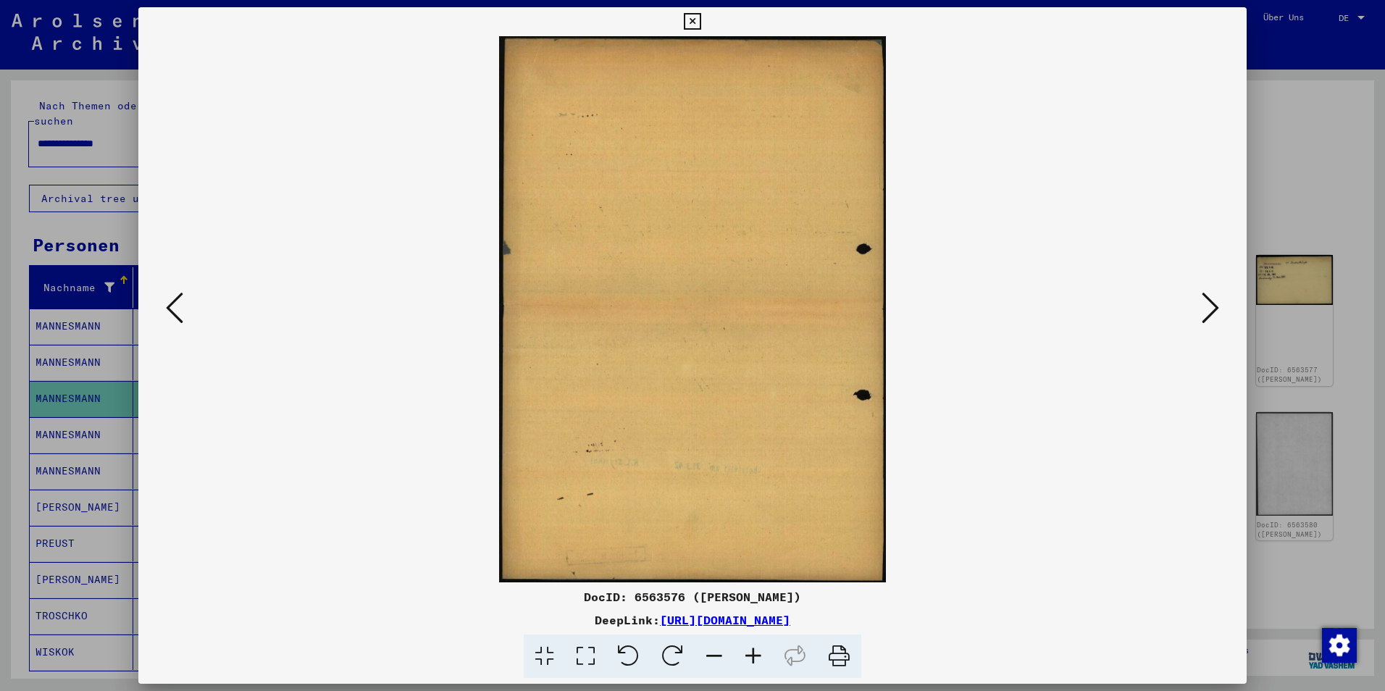
click at [1202, 300] on icon at bounding box center [1210, 308] width 17 height 35
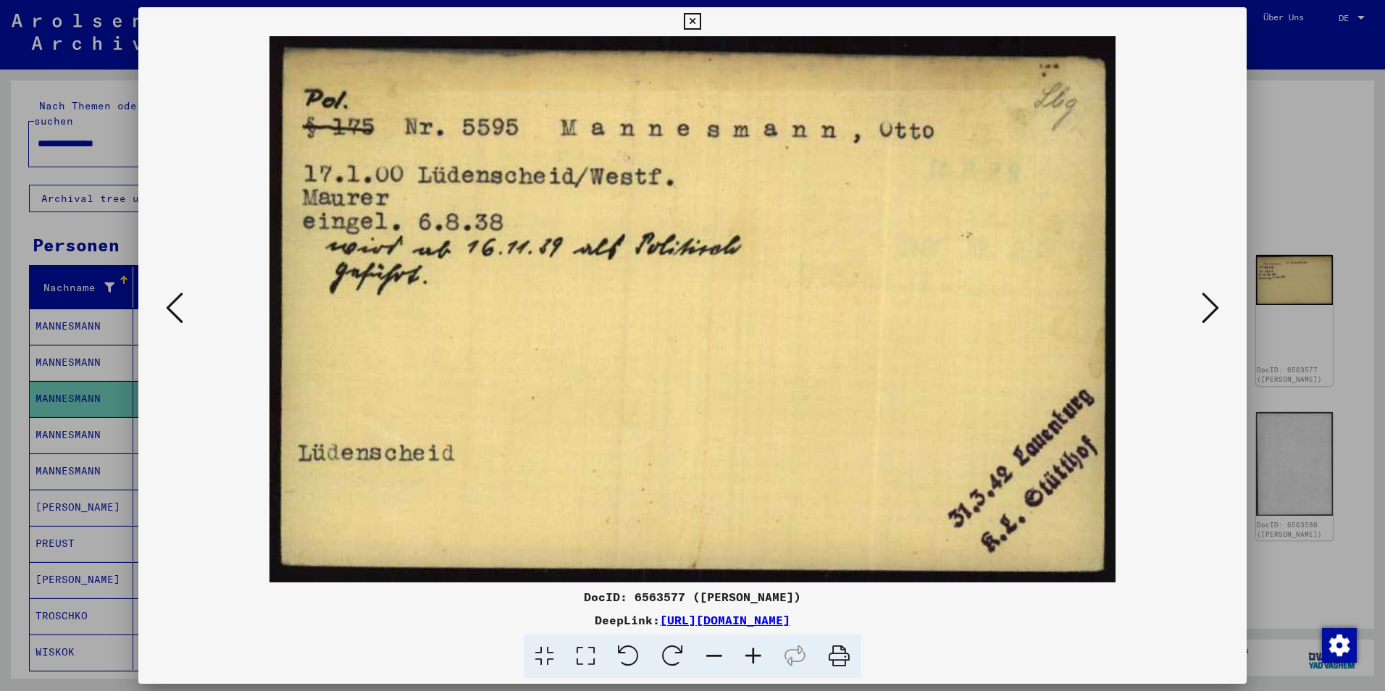
click at [1202, 300] on icon at bounding box center [1210, 308] width 17 height 35
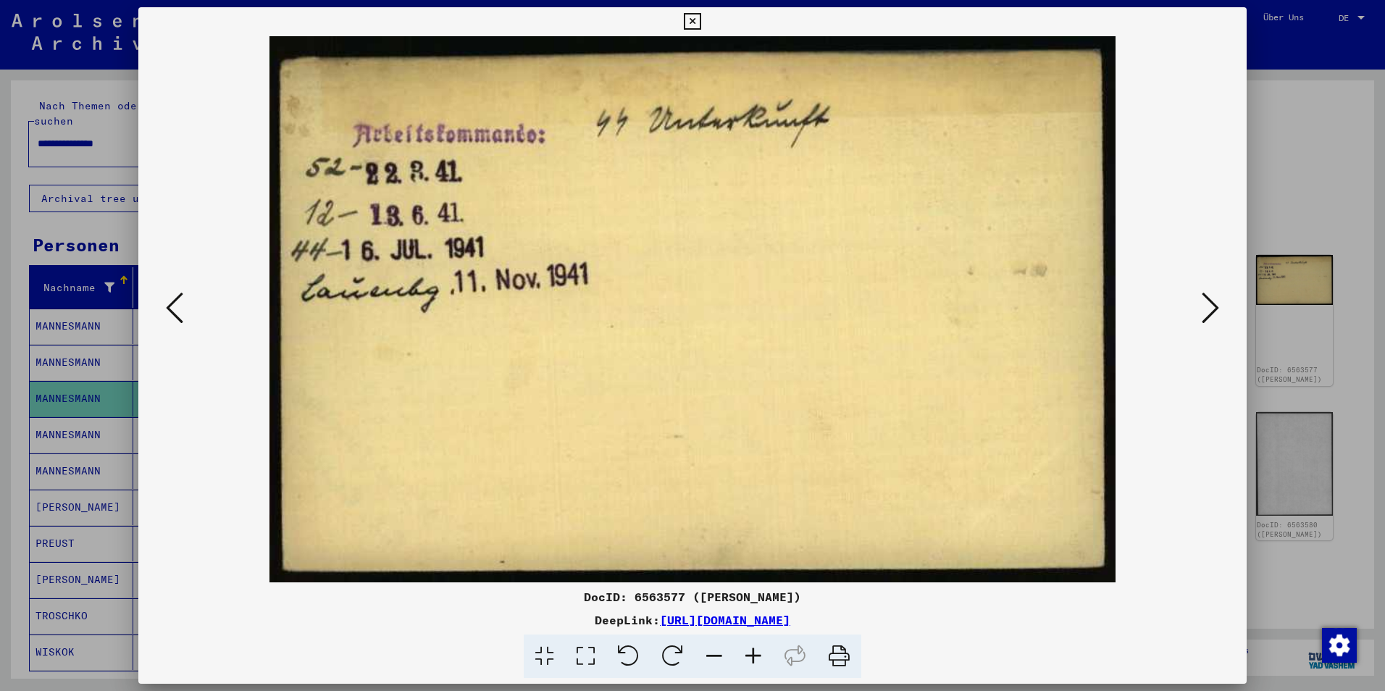
click at [1202, 300] on icon at bounding box center [1210, 308] width 17 height 35
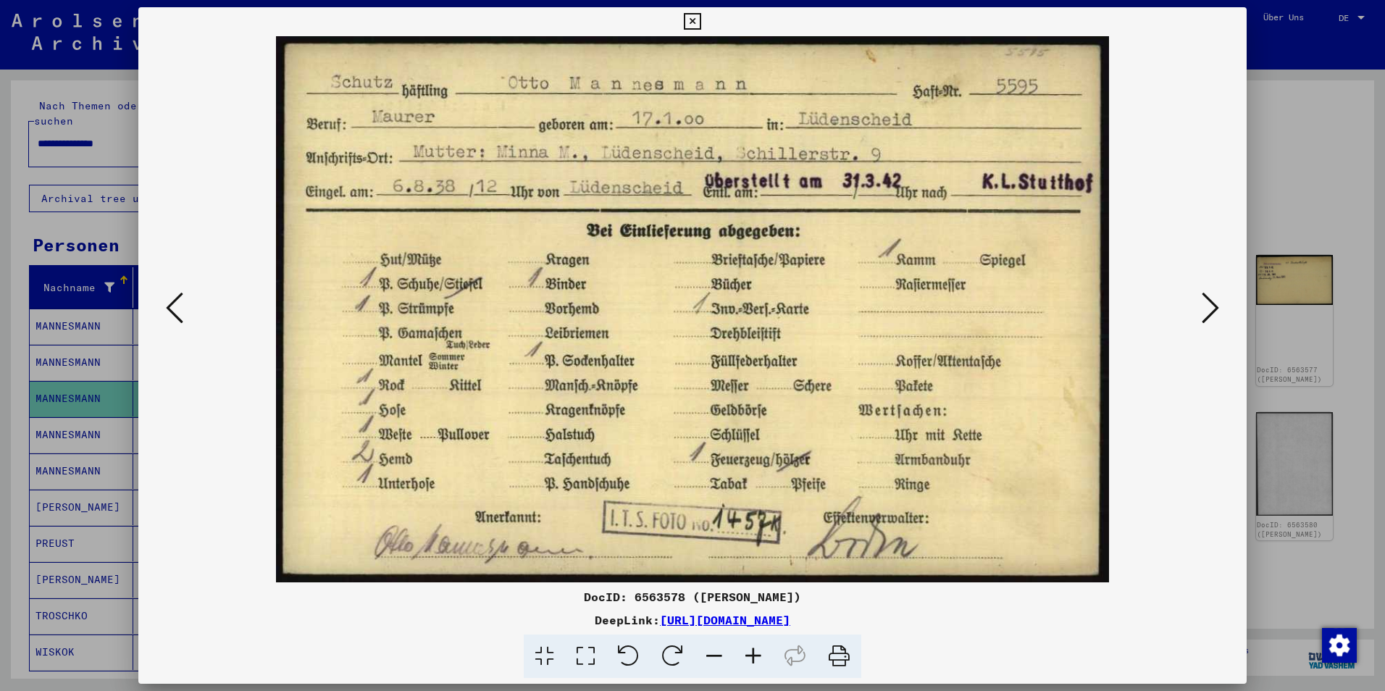
click at [1202, 300] on icon at bounding box center [1210, 308] width 17 height 35
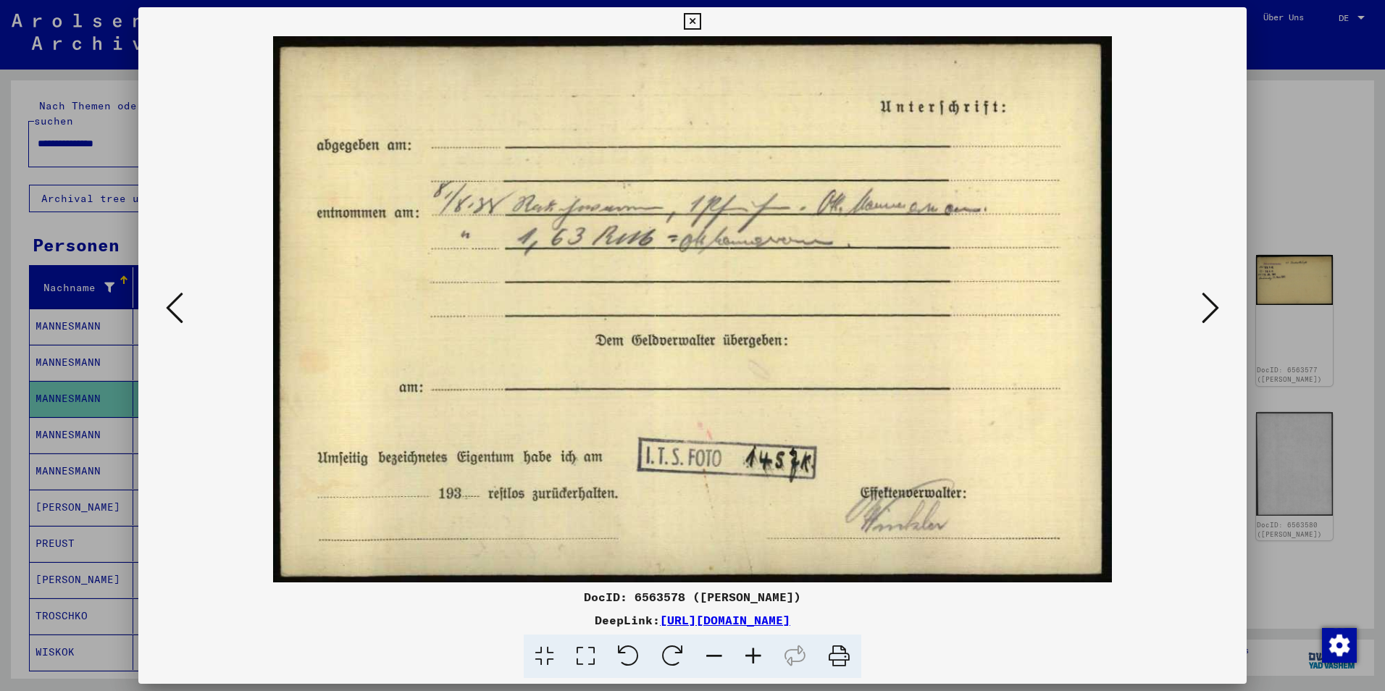
click at [1202, 300] on icon at bounding box center [1210, 308] width 17 height 35
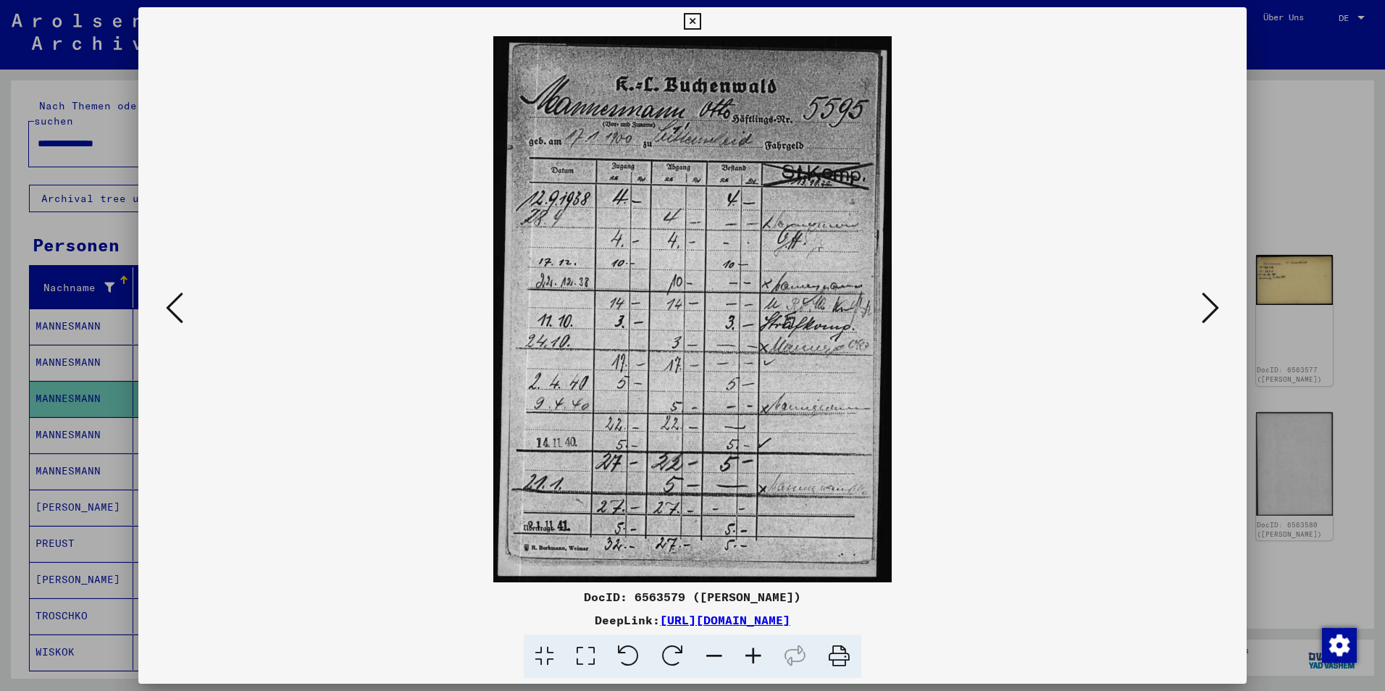
click at [1202, 300] on icon at bounding box center [1210, 308] width 17 height 35
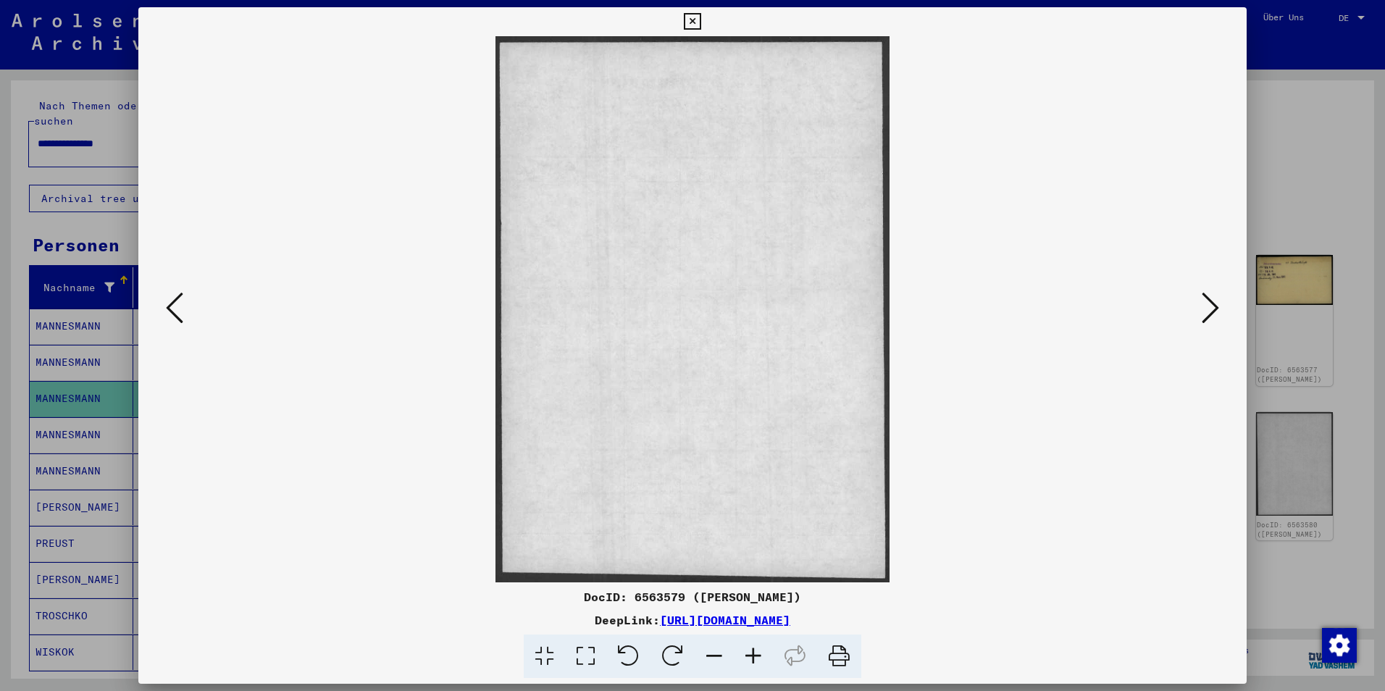
click at [1202, 300] on icon at bounding box center [1210, 308] width 17 height 35
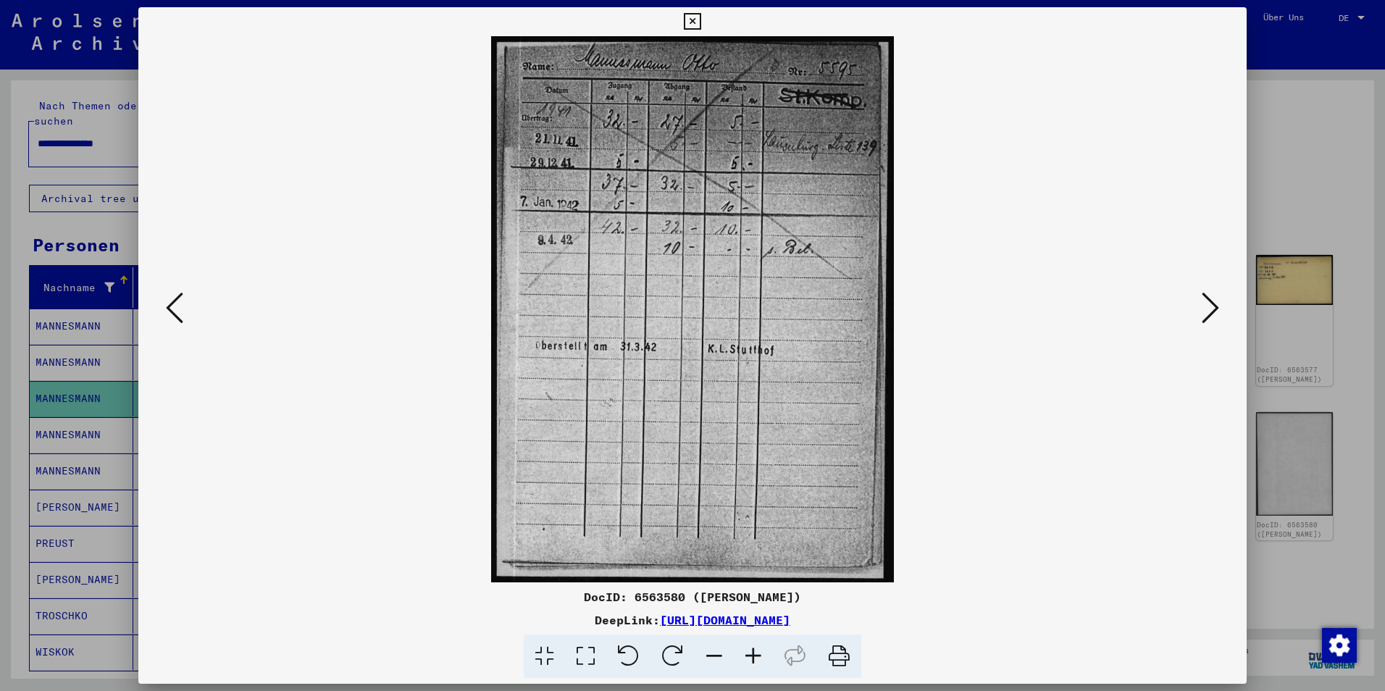
click at [1202, 300] on icon at bounding box center [1210, 308] width 17 height 35
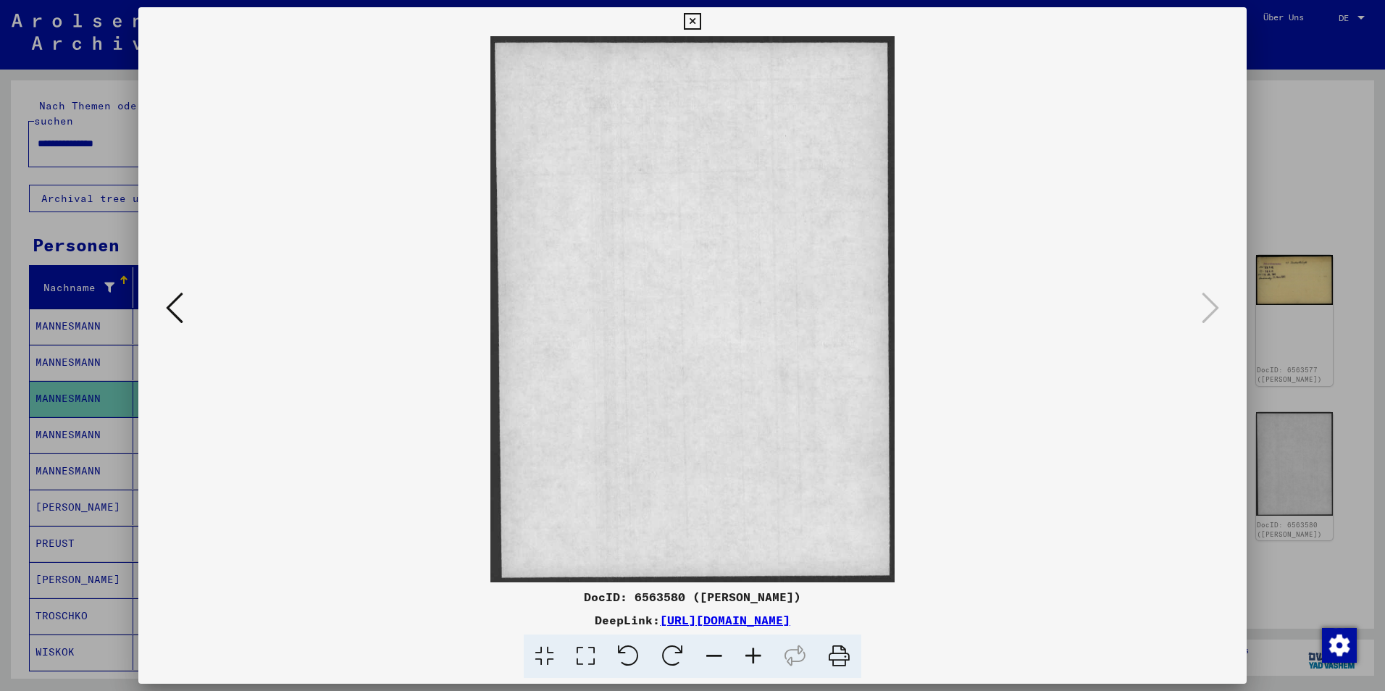
click at [691, 18] on icon at bounding box center [692, 21] width 17 height 17
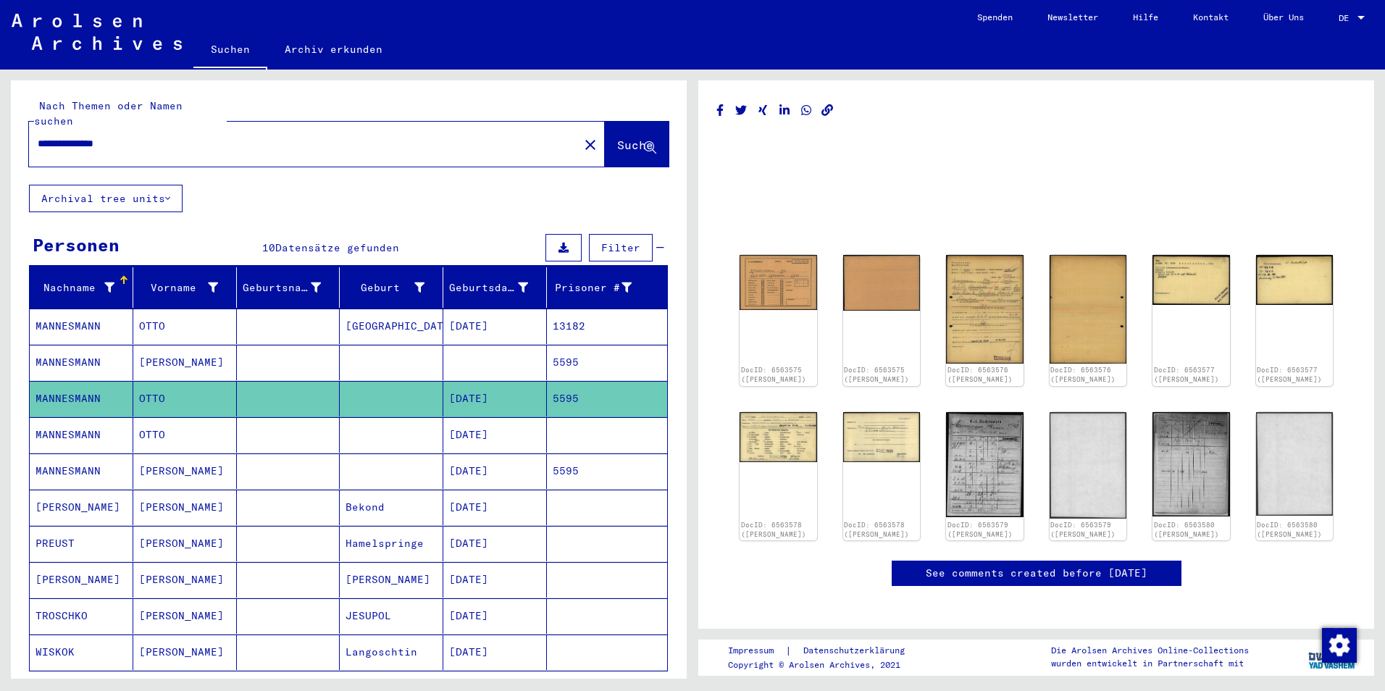
click at [477, 309] on mat-cell "[DATE]" at bounding box center [495, 327] width 104 height 36
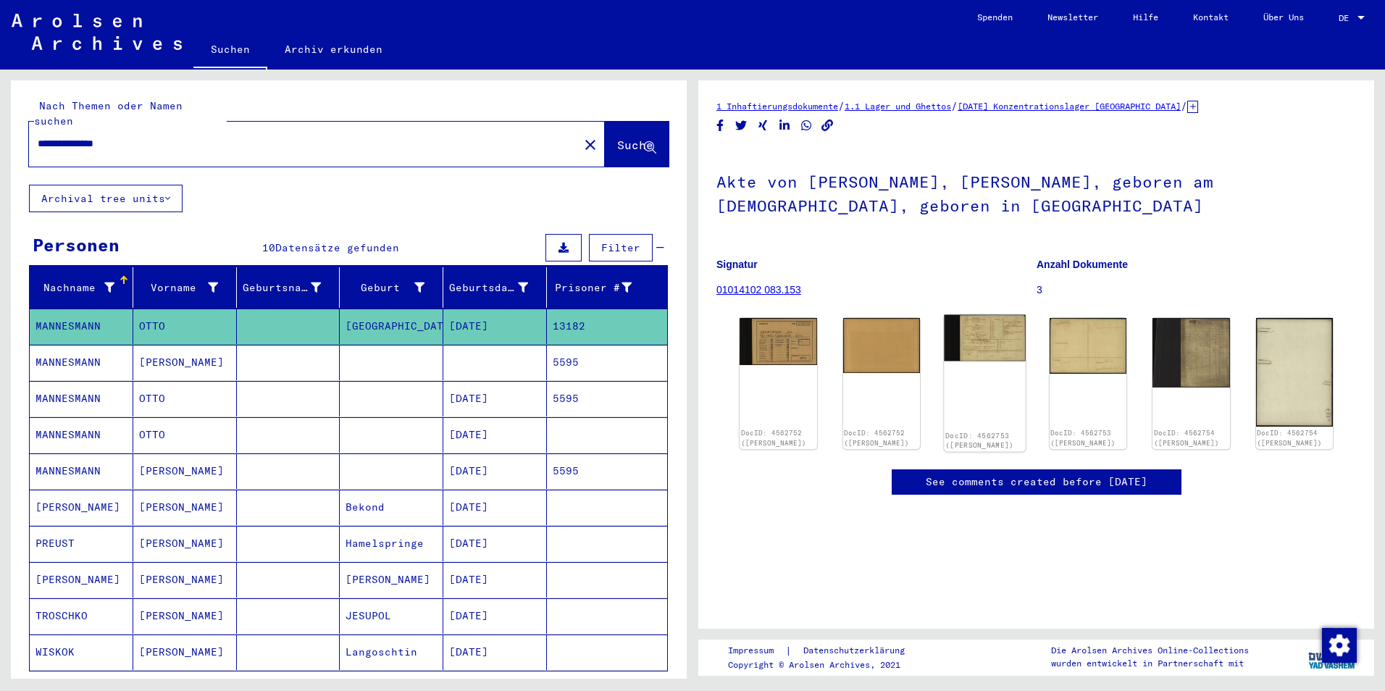
click at [989, 368] on div "DocID: 4562753 ([PERSON_NAME])" at bounding box center [984, 383] width 81 height 137
click at [989, 343] on img at bounding box center [984, 338] width 81 height 46
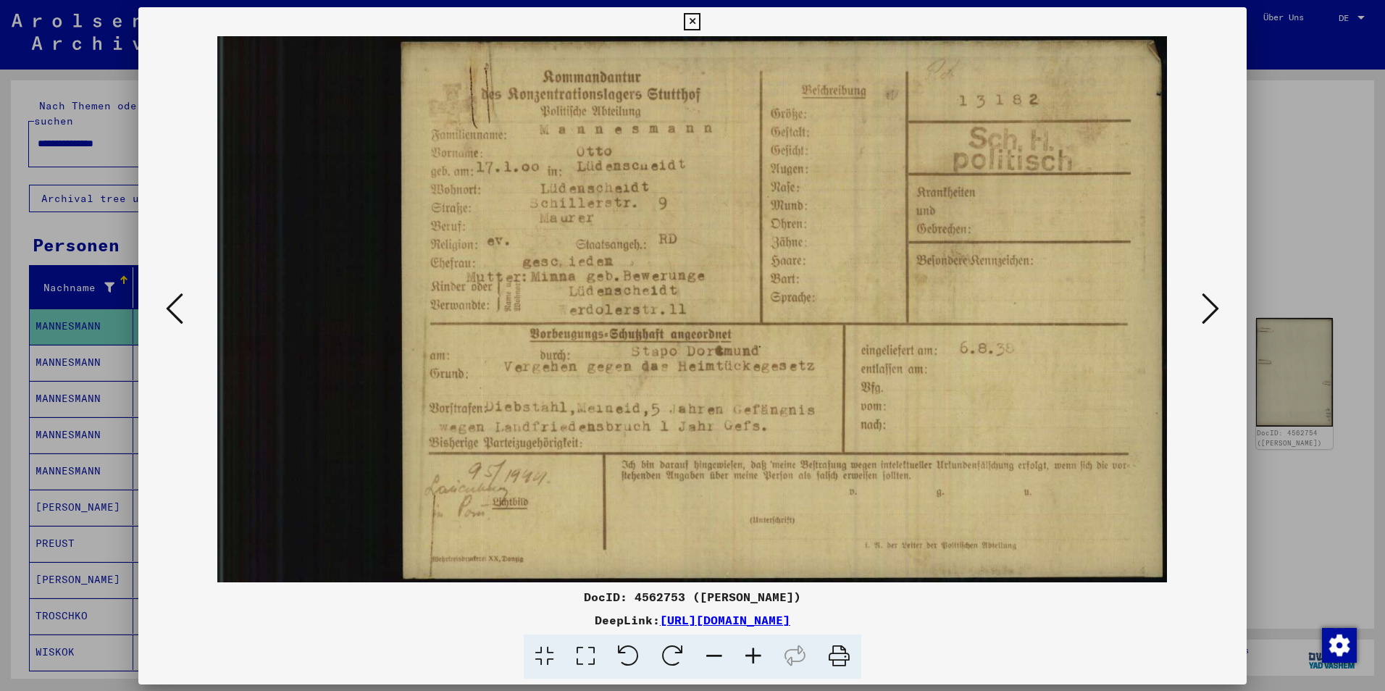
click at [989, 343] on img at bounding box center [693, 309] width 1010 height 546
click at [1209, 309] on icon at bounding box center [1210, 308] width 17 height 35
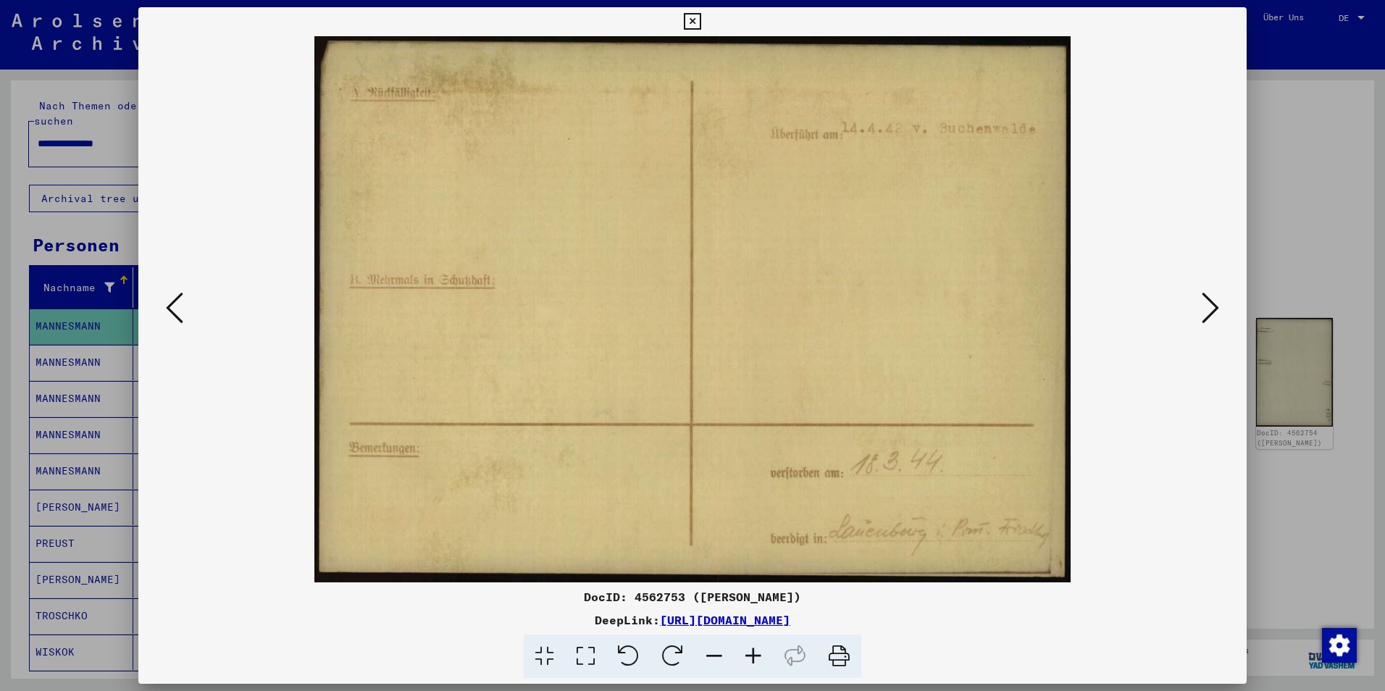
click at [1209, 309] on icon at bounding box center [1210, 308] width 17 height 35
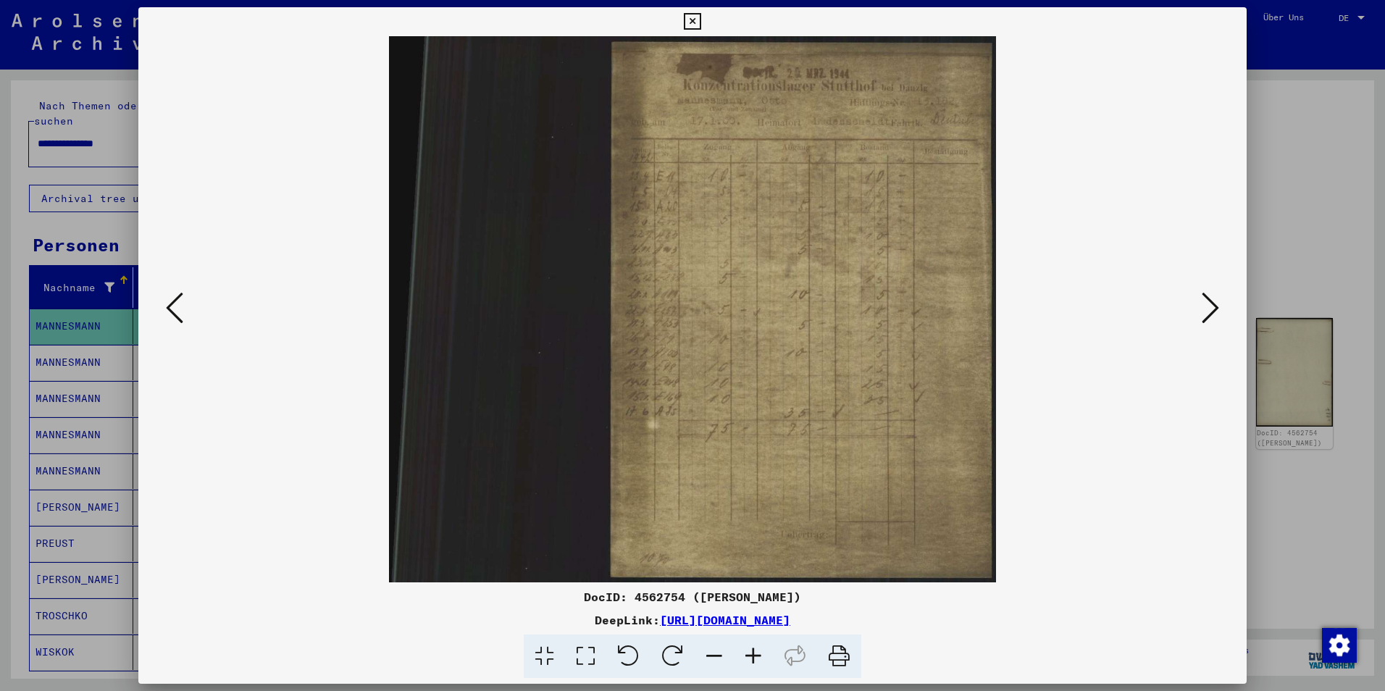
click at [1209, 309] on icon at bounding box center [1210, 308] width 17 height 35
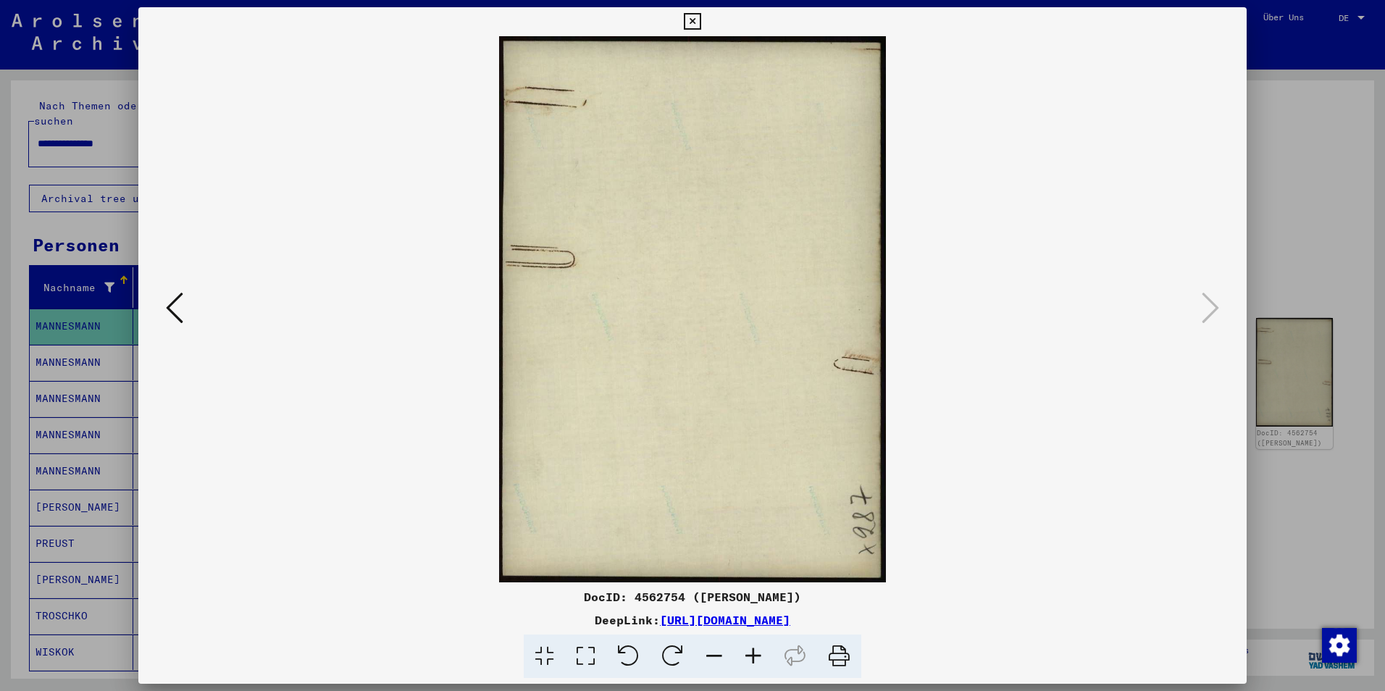
click at [699, 18] on icon at bounding box center [692, 21] width 17 height 17
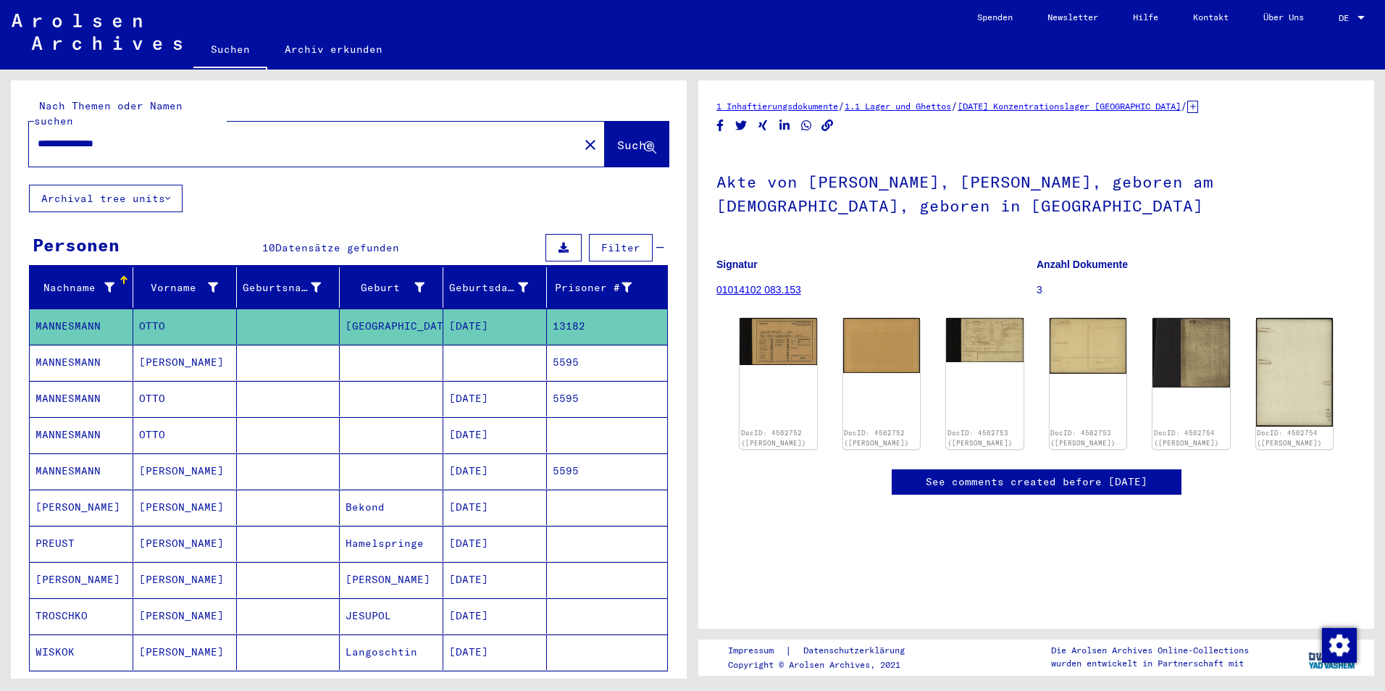
click at [558, 346] on mat-cell "5595" at bounding box center [607, 363] width 120 height 36
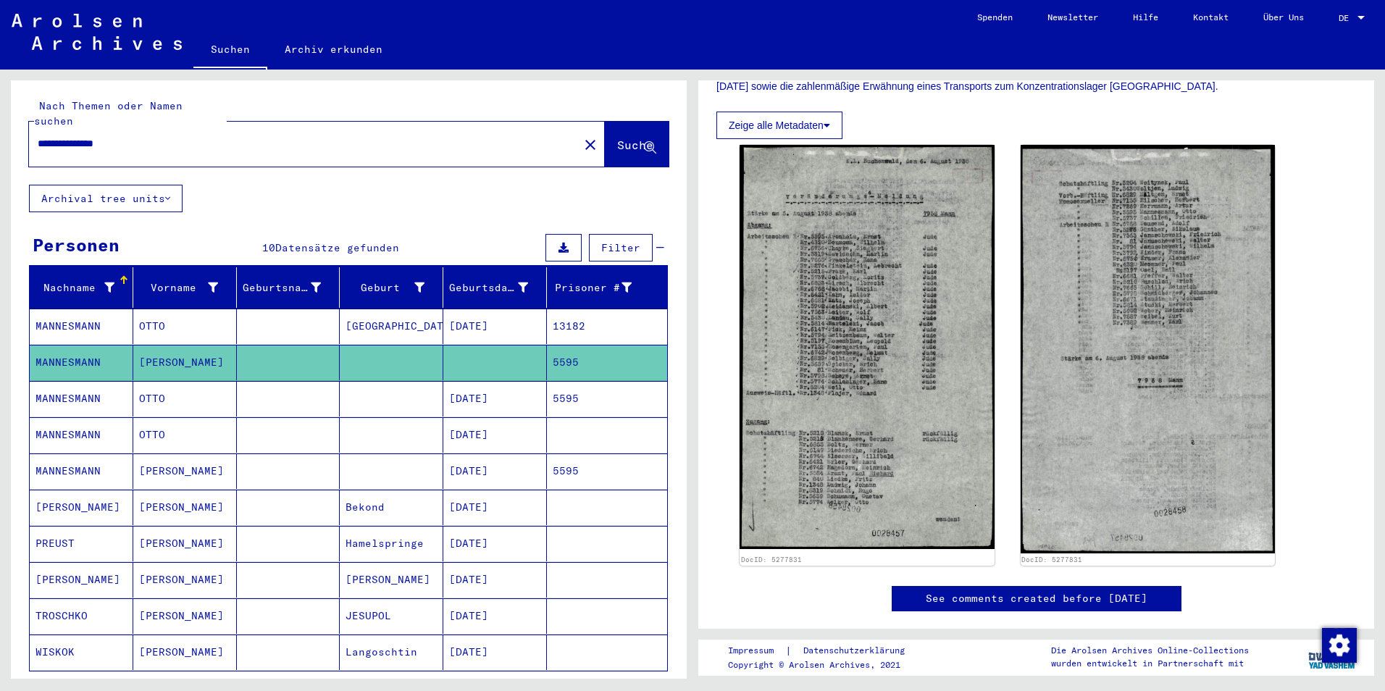
scroll to position [301, 0]
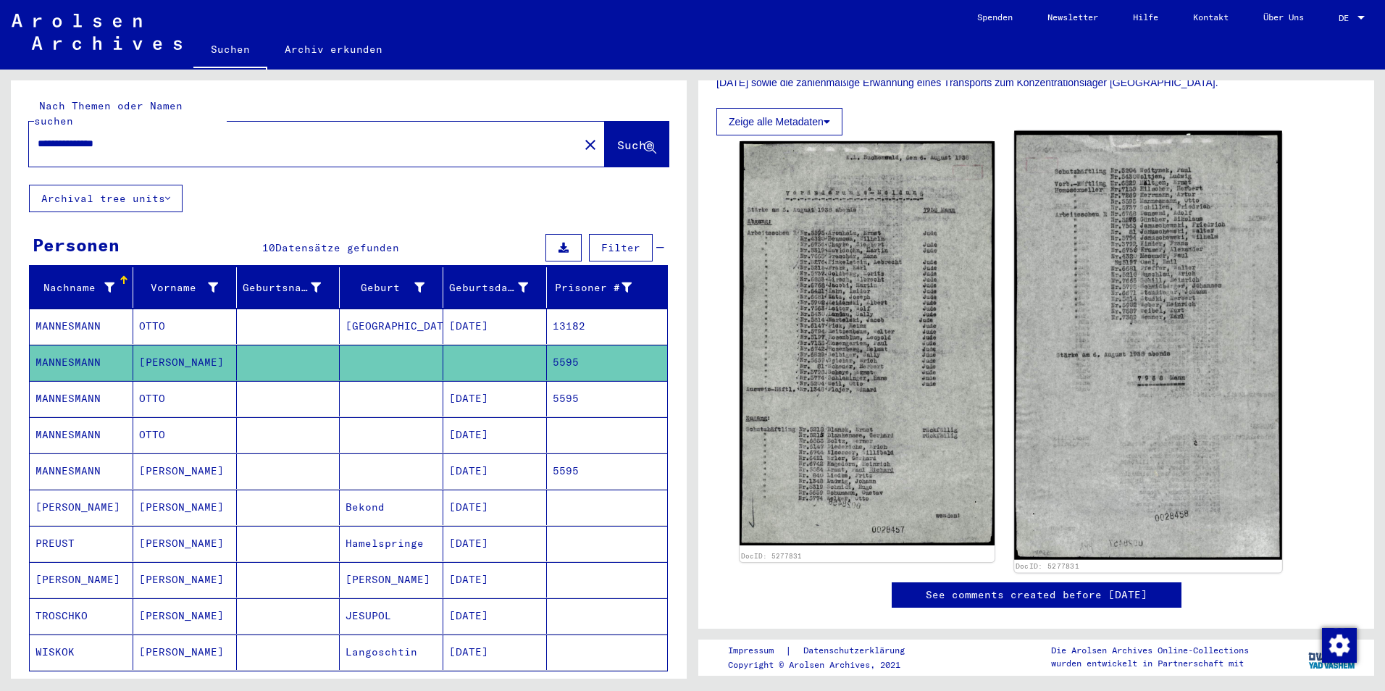
click at [1155, 283] on img at bounding box center [1147, 345] width 267 height 429
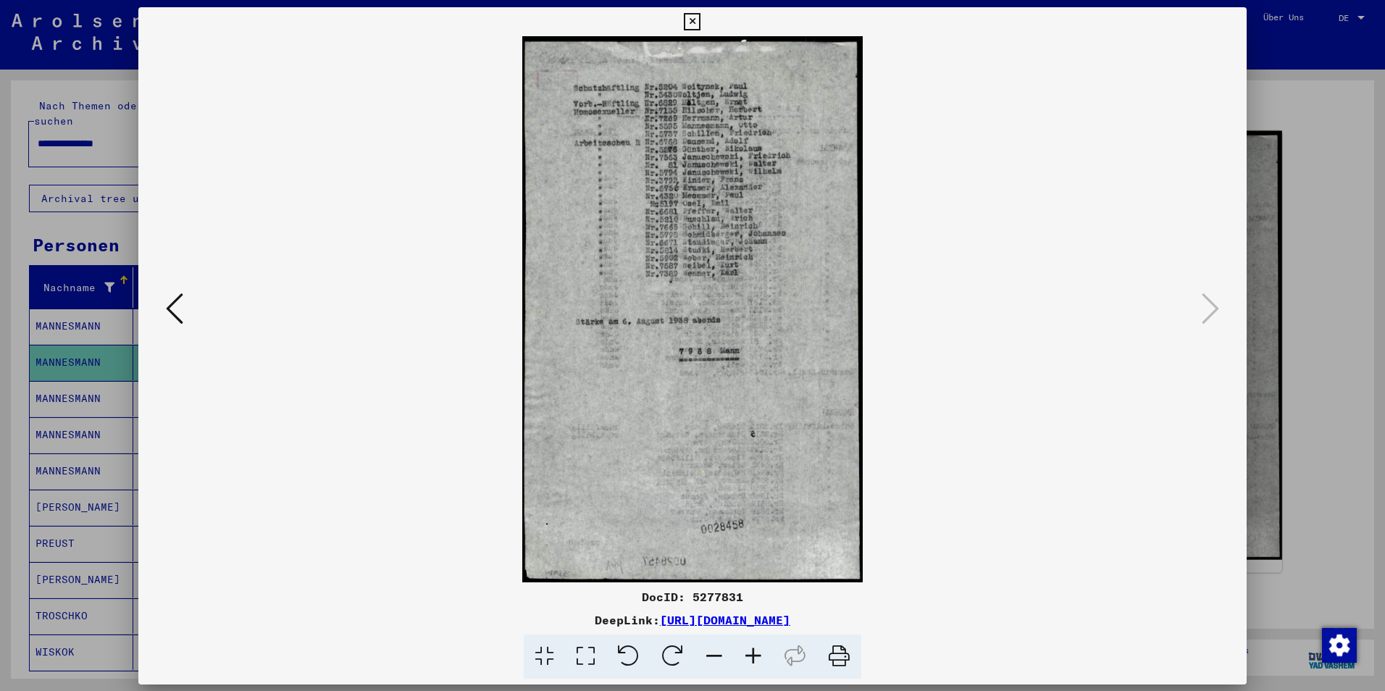
click at [1155, 283] on img at bounding box center [693, 309] width 1010 height 546
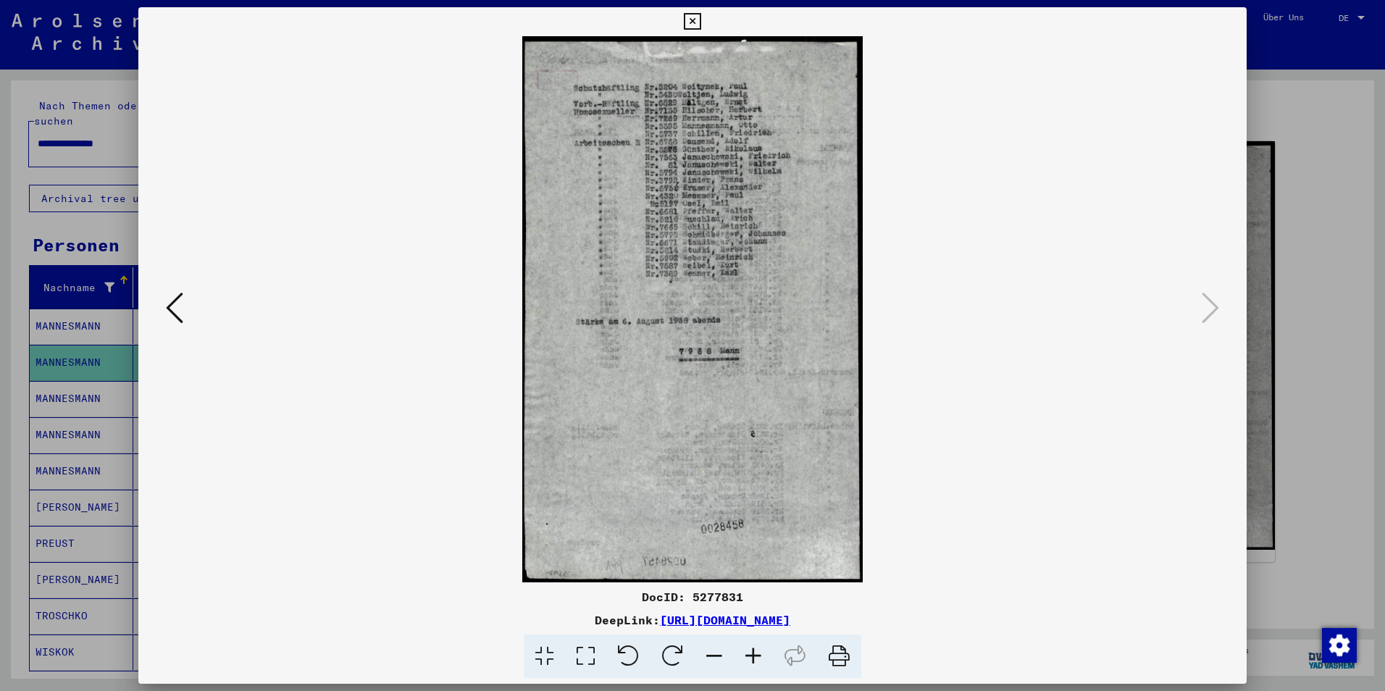
click at [694, 18] on icon at bounding box center [692, 21] width 17 height 17
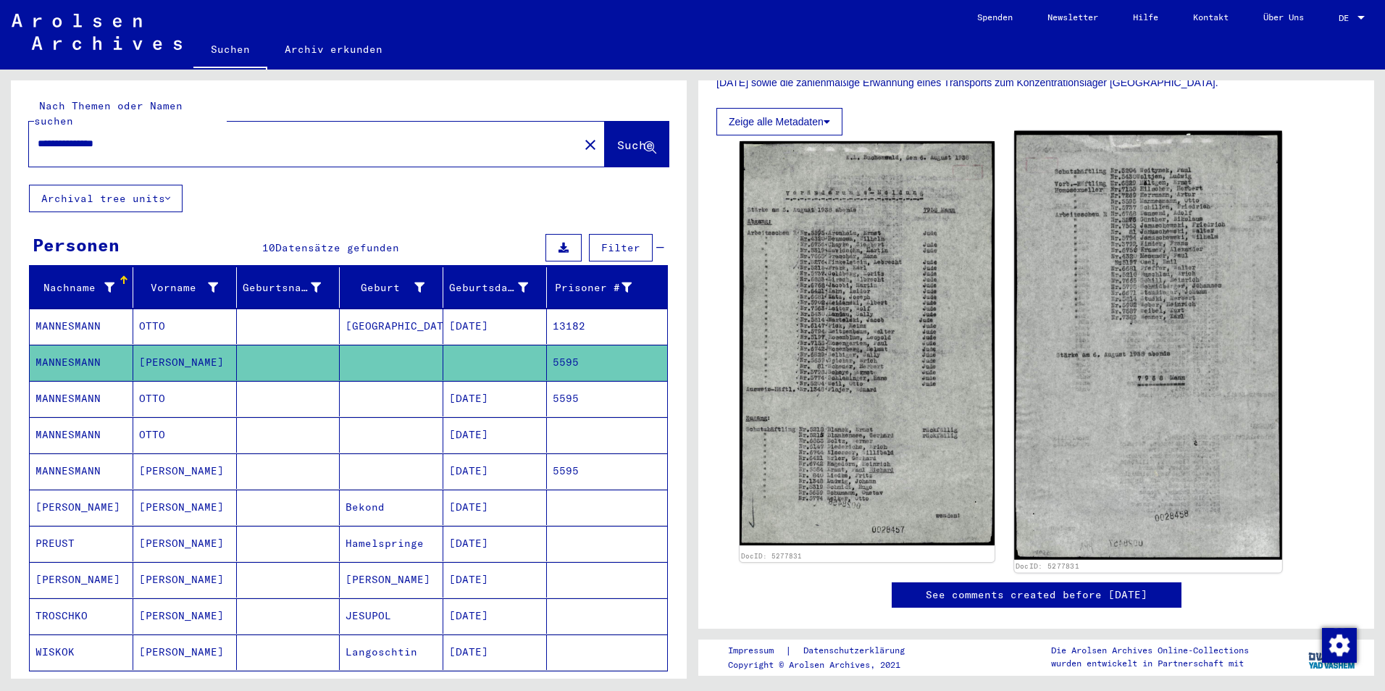
click at [1113, 284] on img at bounding box center [1147, 345] width 267 height 429
